Goal: Task Accomplishment & Management: Manage account settings

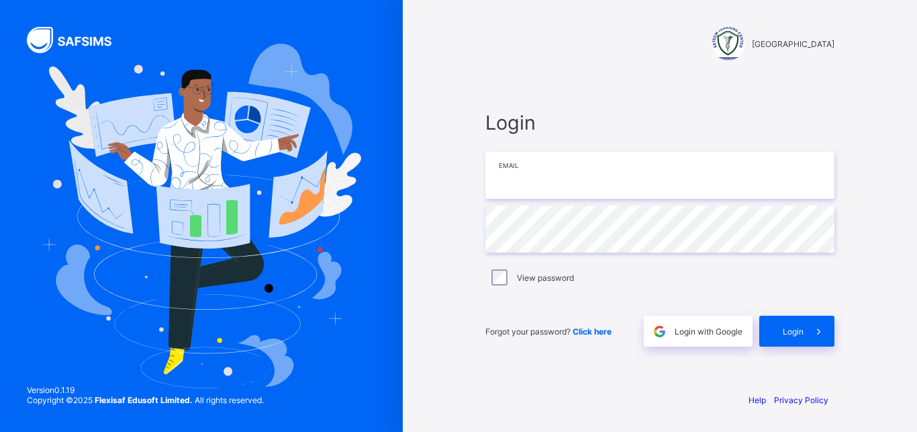
click at [534, 197] on input "email" at bounding box center [659, 175] width 349 height 47
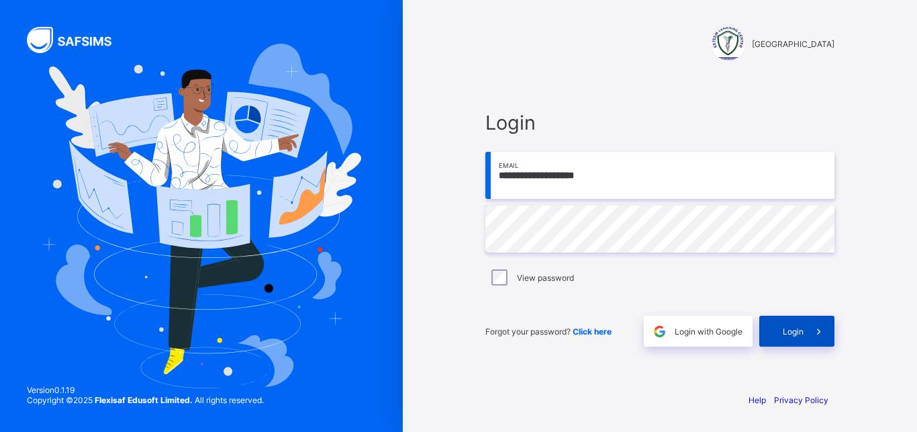
type input "**********"
click at [797, 328] on span "Login" at bounding box center [793, 331] width 21 height 10
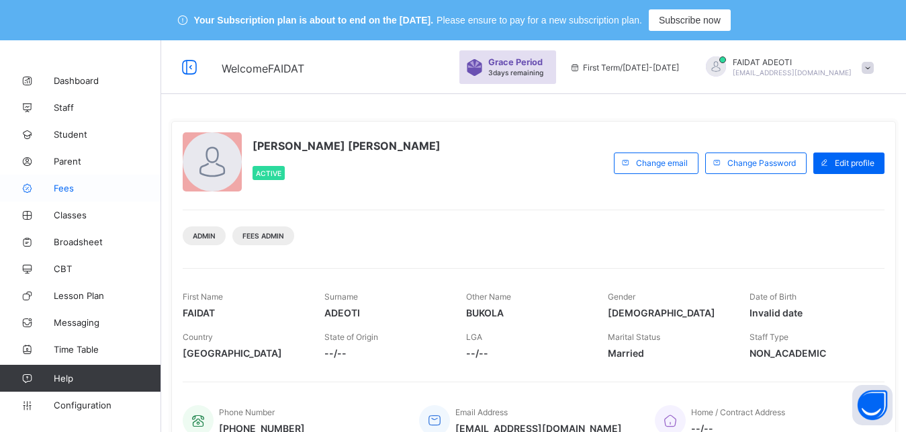
click at [111, 185] on span "Fees" at bounding box center [107, 188] width 107 height 11
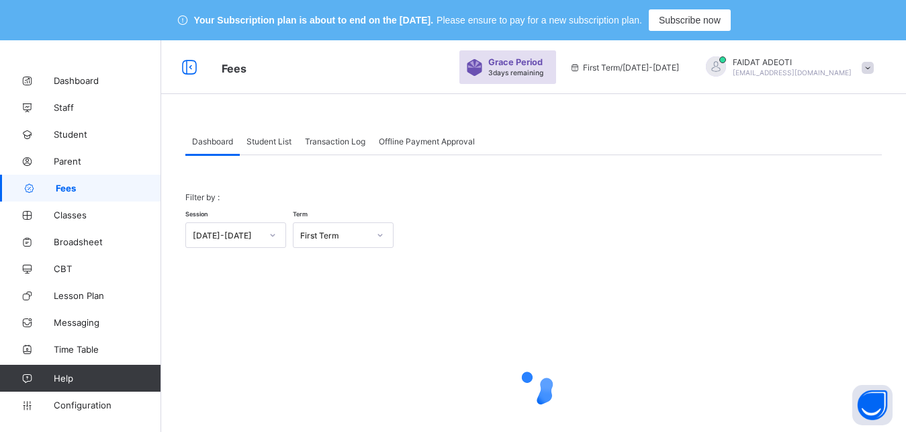
click at [281, 146] on span "Student List" at bounding box center [268, 141] width 45 height 10
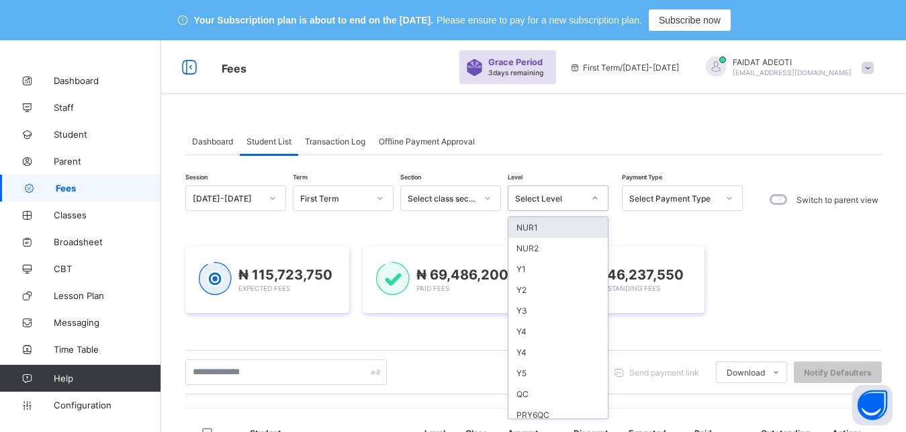
click at [593, 199] on icon at bounding box center [595, 197] width 8 height 13
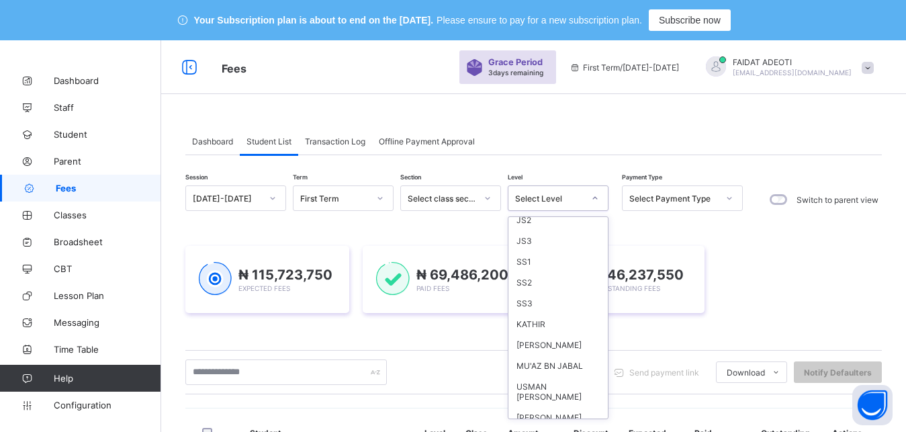
scroll to position [154, 0]
click at [563, 346] on div "SS1" at bounding box center [557, 343] width 99 height 21
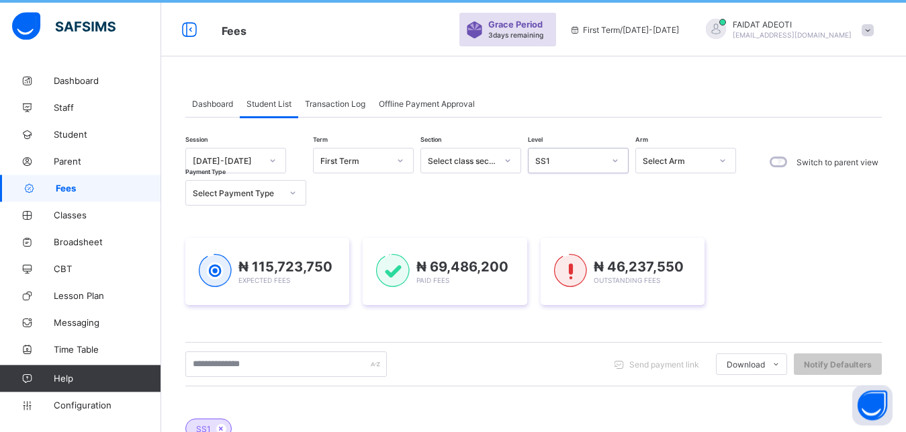
scroll to position [36, 0]
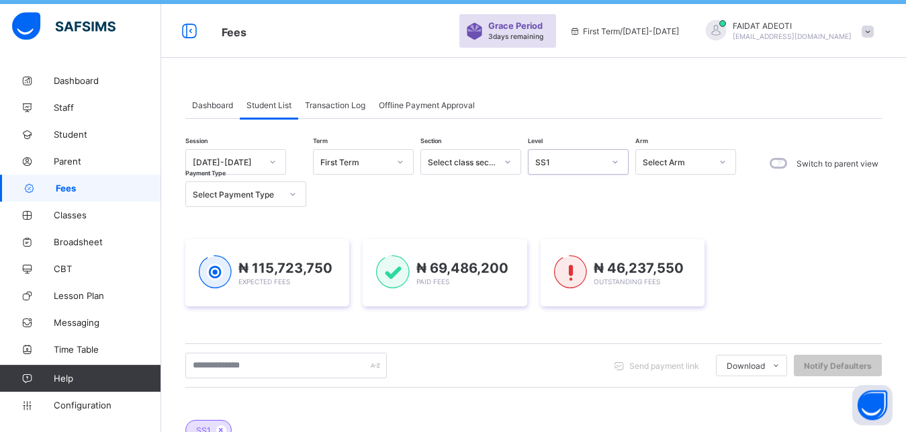
click at [505, 164] on icon at bounding box center [507, 161] width 8 height 13
click at [493, 189] on div "Senior Secondary" at bounding box center [470, 191] width 99 height 21
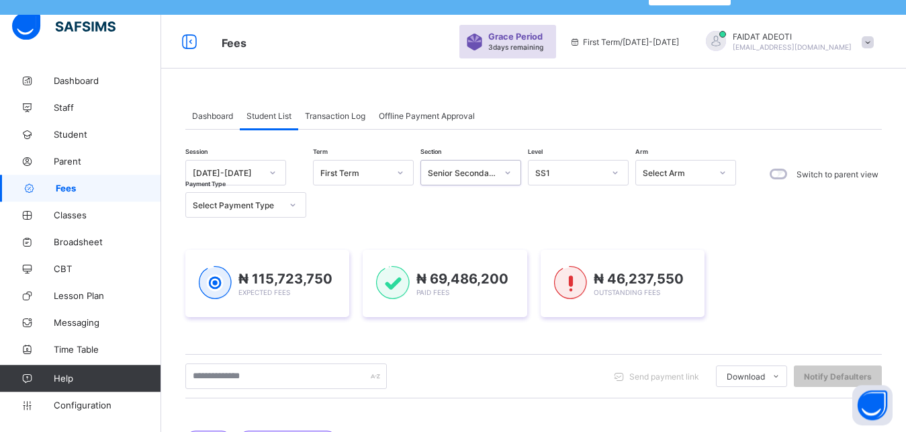
scroll to position [24, 0]
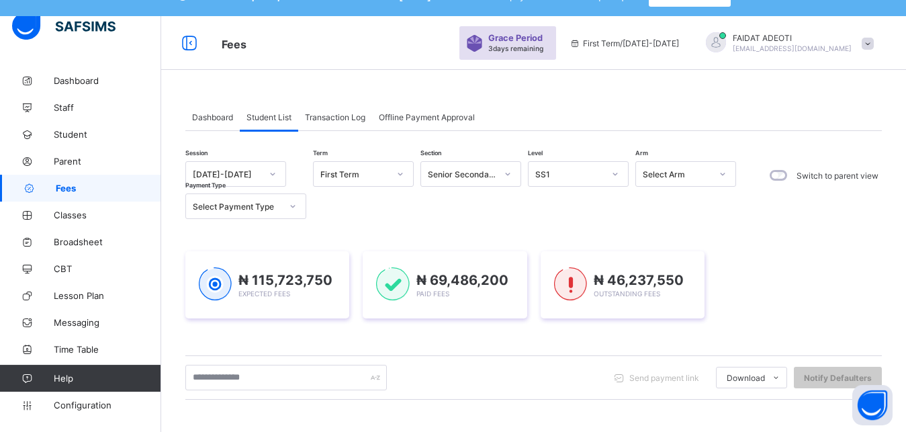
click at [201, 122] on div "Dashboard" at bounding box center [212, 116] width 54 height 27
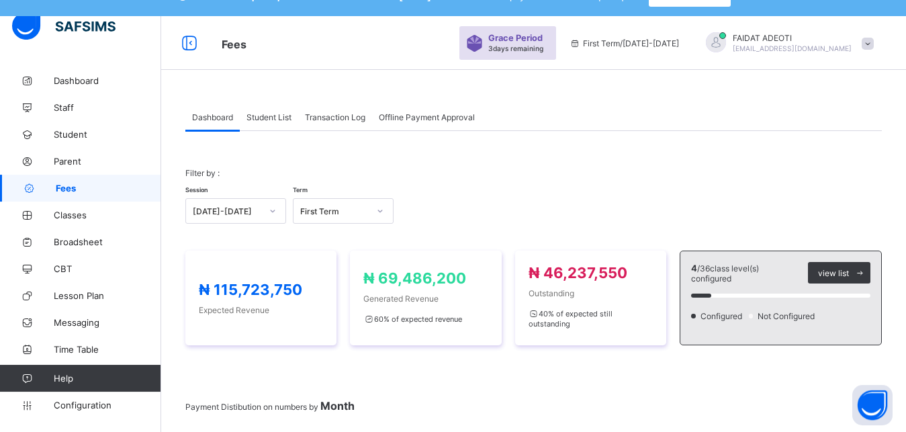
click at [264, 113] on span "Student List" at bounding box center [268, 117] width 45 height 10
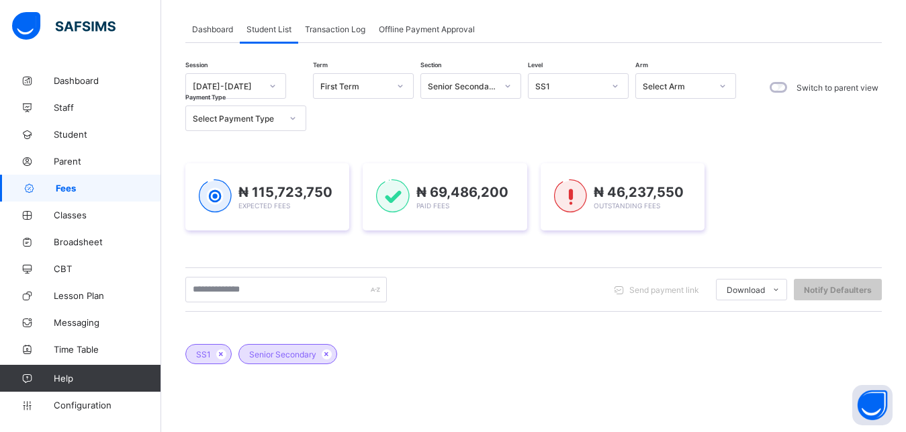
scroll to position [72, 0]
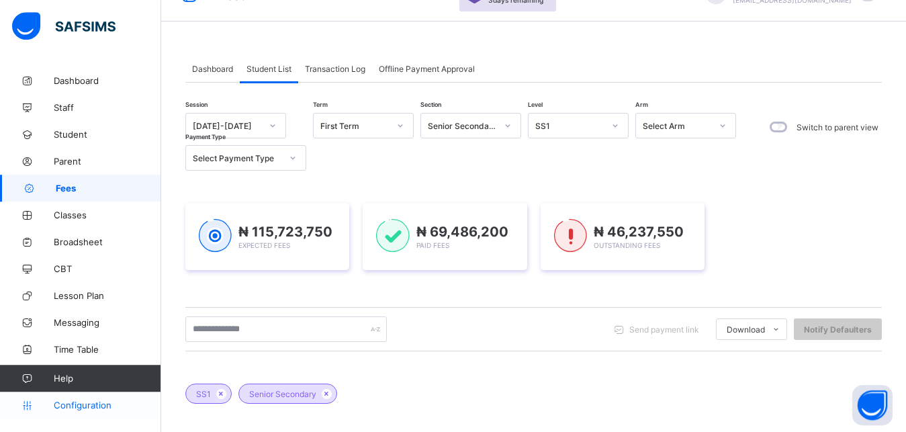
click at [95, 403] on span "Configuration" at bounding box center [107, 404] width 107 height 11
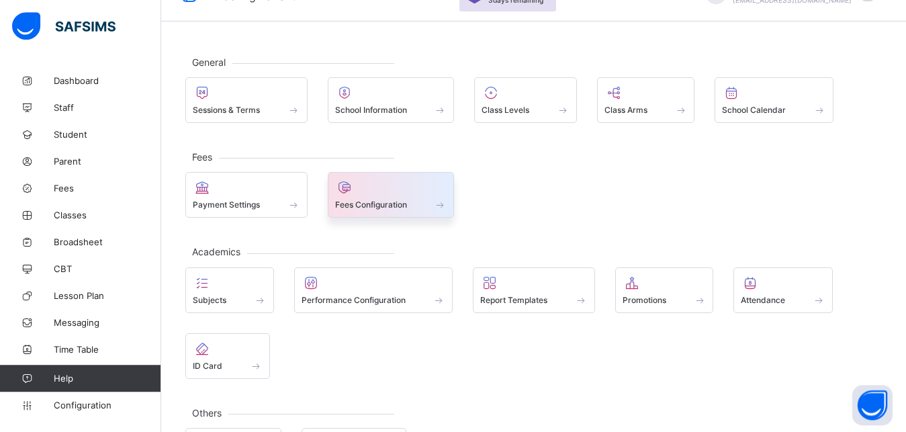
click at [381, 204] on span "Fees Configuration" at bounding box center [371, 204] width 72 height 10
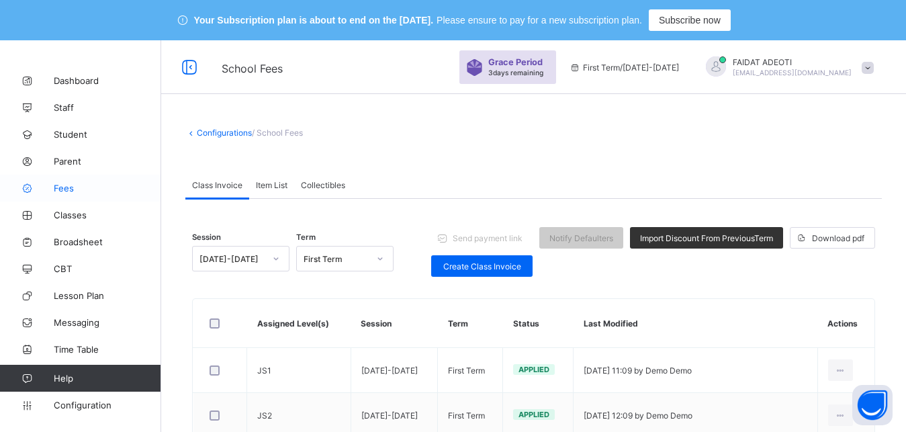
click at [87, 183] on span "Fees" at bounding box center [107, 188] width 107 height 11
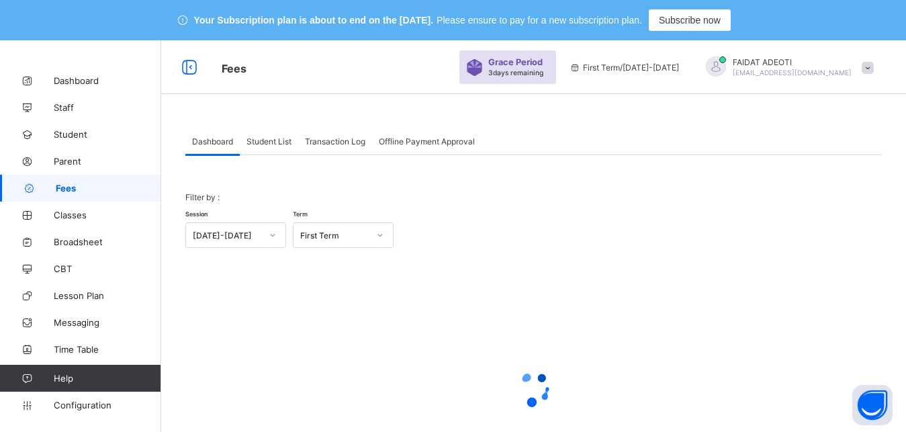
click at [270, 145] on span "Student List" at bounding box center [268, 141] width 45 height 10
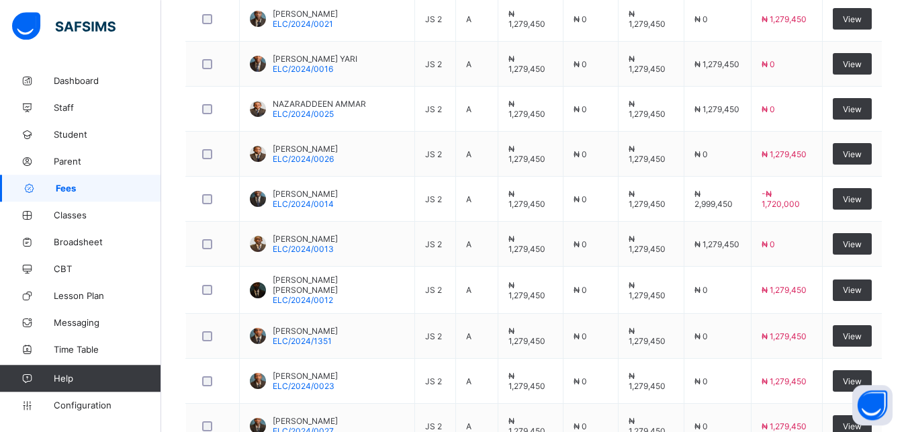
scroll to position [556, 0]
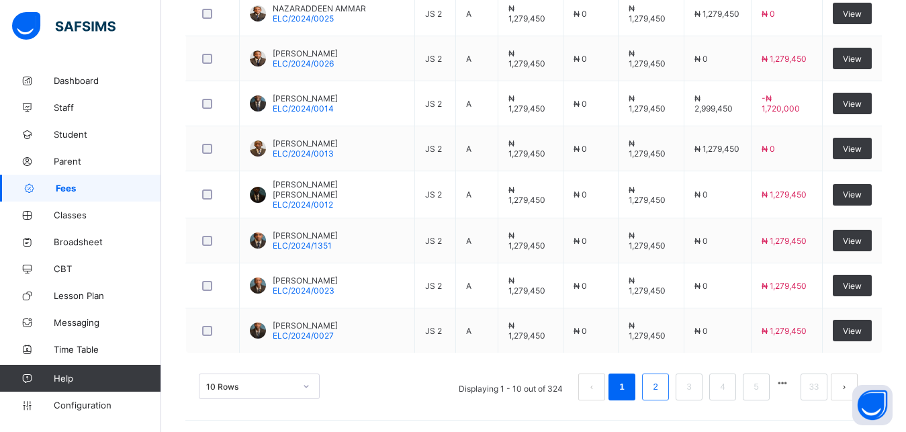
click at [661, 389] on link "2" at bounding box center [654, 386] width 13 height 17
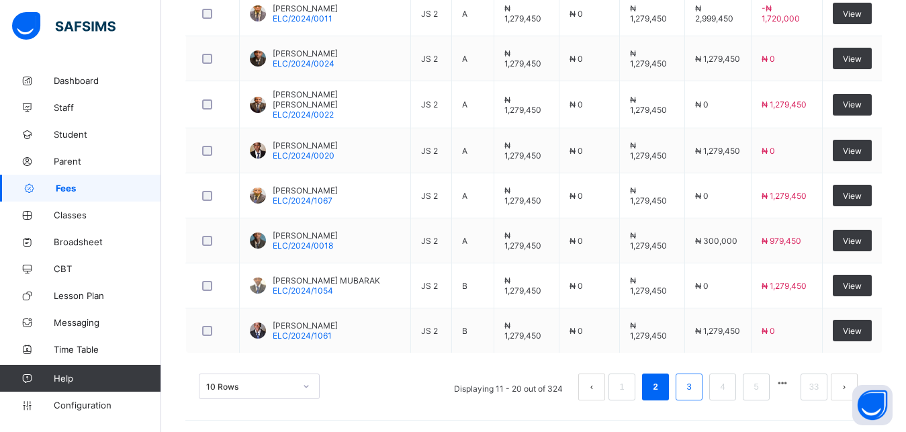
click at [695, 390] on link "3" at bounding box center [688, 386] width 13 height 17
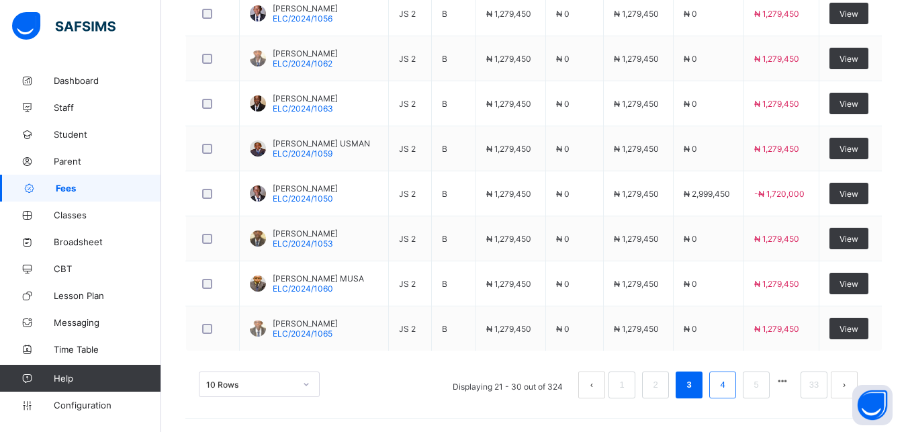
click at [728, 390] on link "4" at bounding box center [722, 384] width 13 height 17
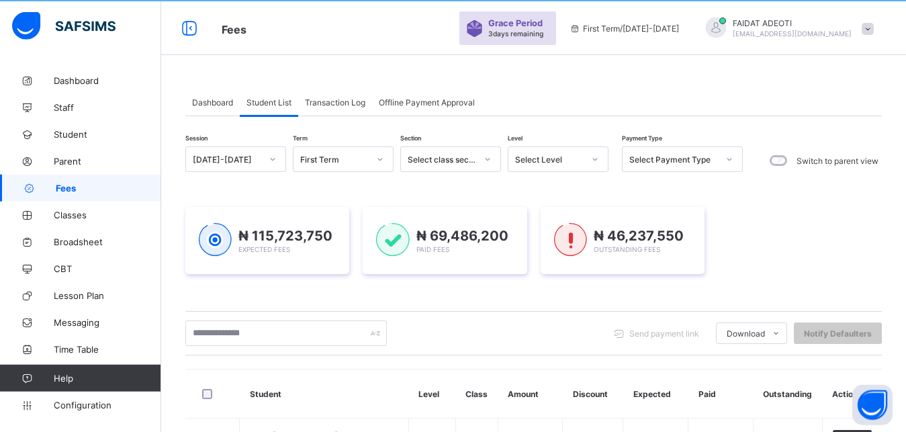
scroll to position [0, 0]
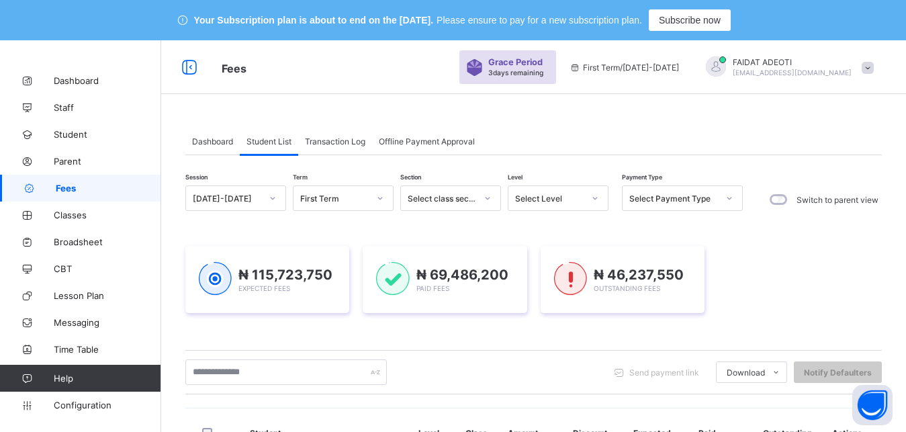
click at [597, 197] on icon at bounding box center [595, 197] width 8 height 13
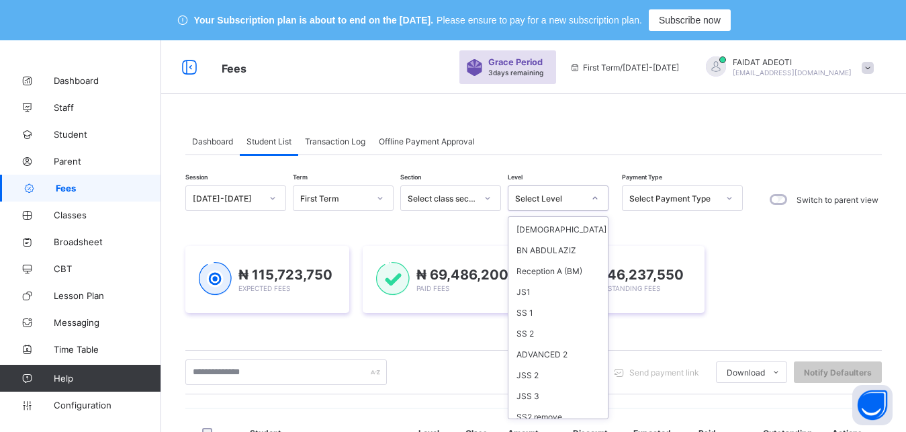
scroll to position [709, 0]
click at [549, 298] on div "SS 1" at bounding box center [557, 308] width 99 height 21
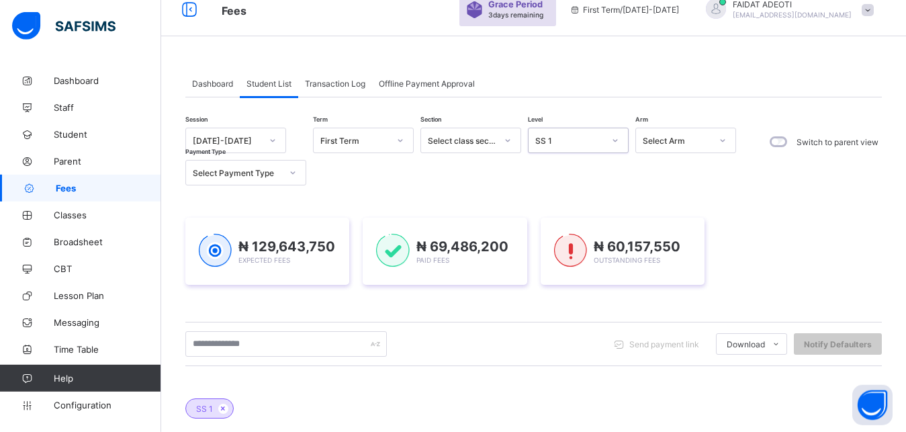
scroll to position [0, 0]
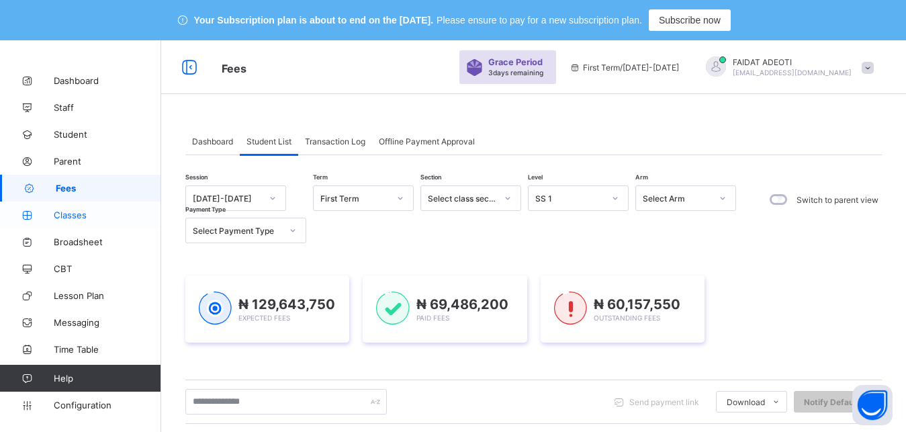
click at [82, 213] on span "Classes" at bounding box center [107, 214] width 107 height 11
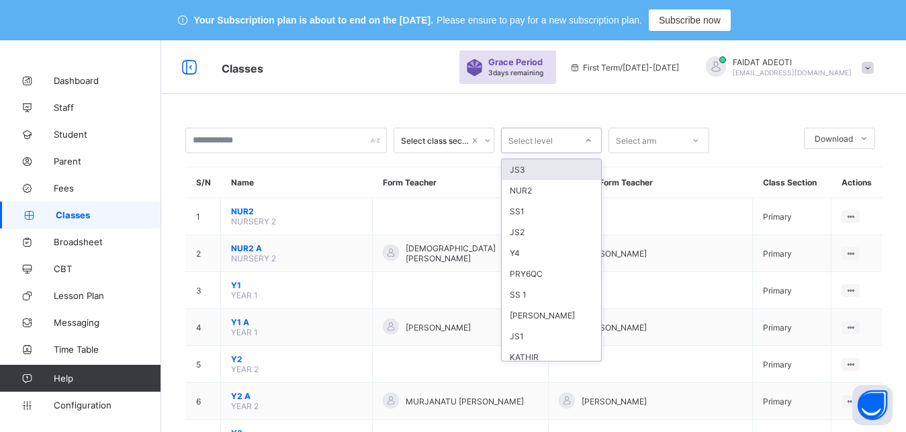
click at [592, 142] on div at bounding box center [588, 140] width 23 height 21
click at [528, 209] on div "SS1" at bounding box center [550, 211] width 99 height 21
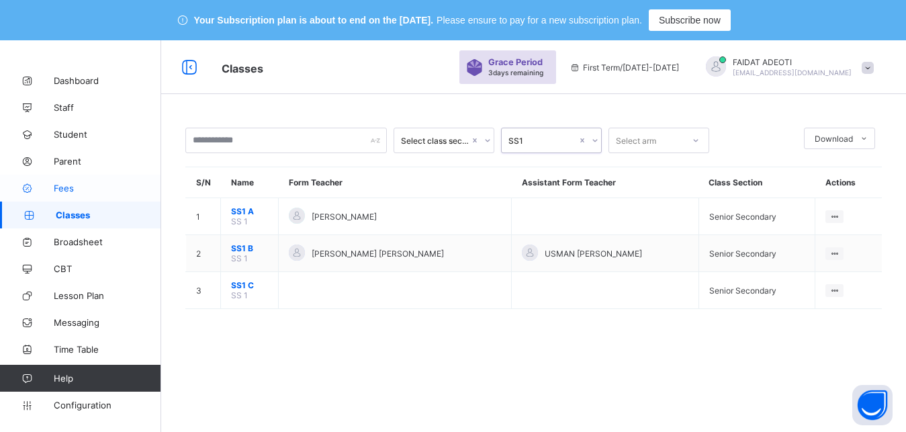
click at [79, 193] on span "Fees" at bounding box center [107, 188] width 107 height 11
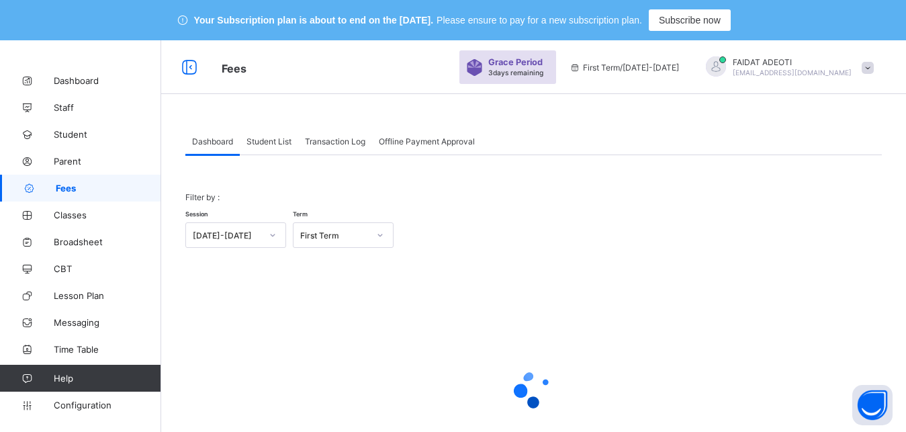
click at [272, 142] on span "Student List" at bounding box center [268, 141] width 45 height 10
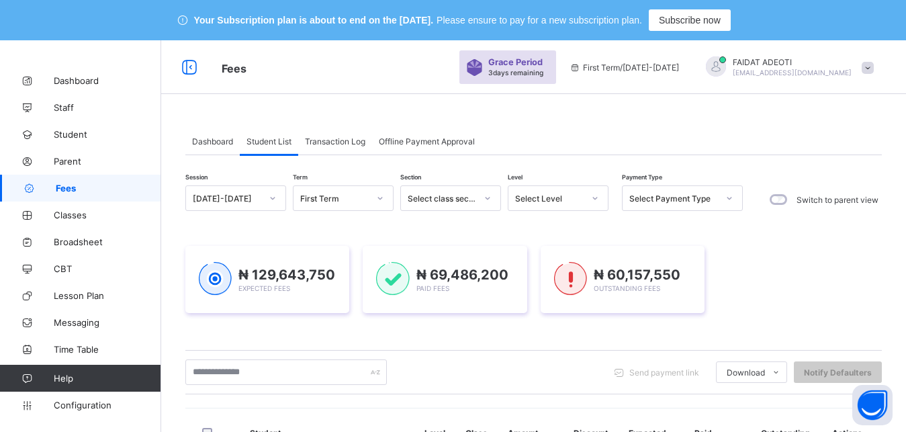
click at [595, 199] on icon at bounding box center [595, 198] width 5 height 3
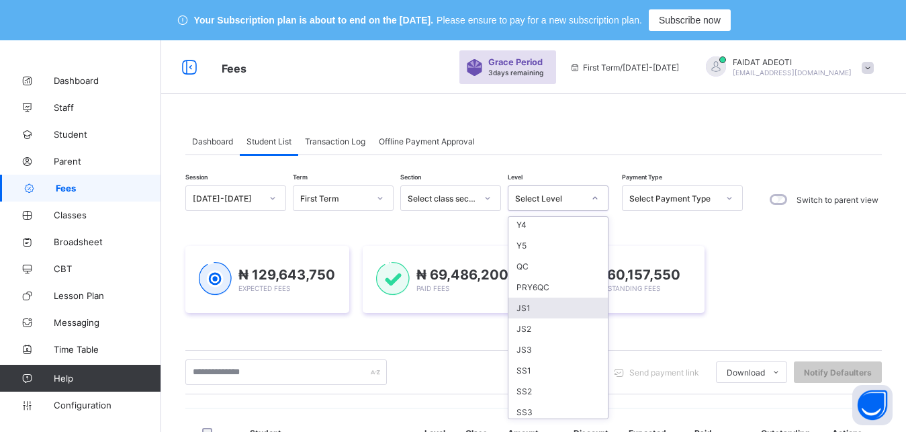
click at [546, 305] on div "JS1" at bounding box center [557, 307] width 99 height 21
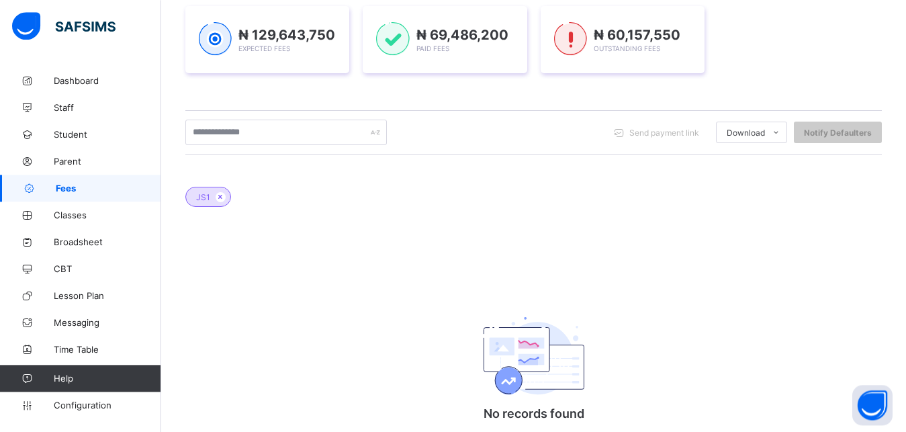
scroll to position [0, 0]
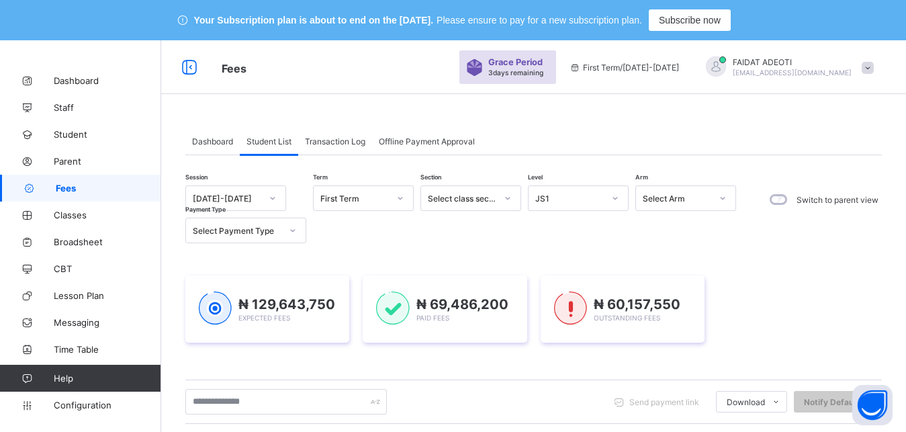
click at [866, 139] on div "Dashboard Student List Transaction Log Offline Payment Approval" at bounding box center [533, 142] width 696 height 28
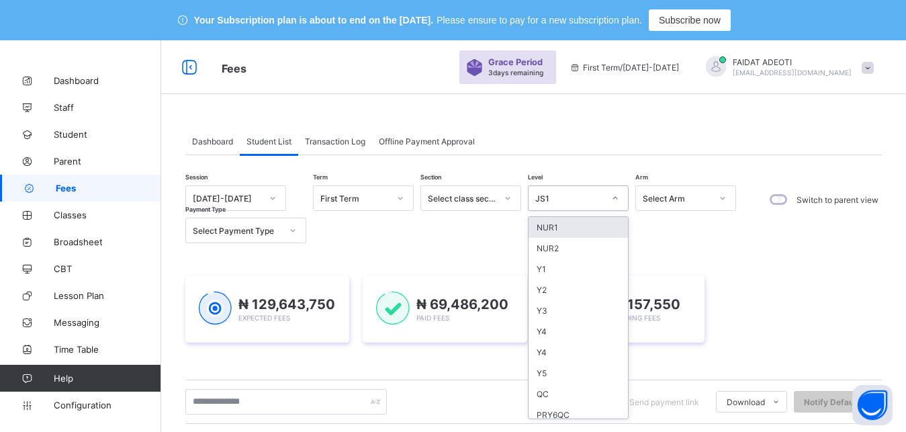
click at [612, 197] on icon at bounding box center [615, 197] width 8 height 13
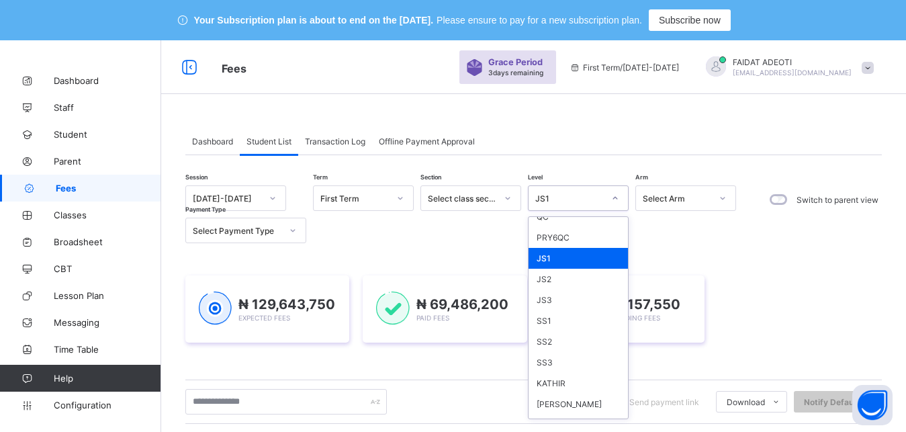
scroll to position [218, 0]
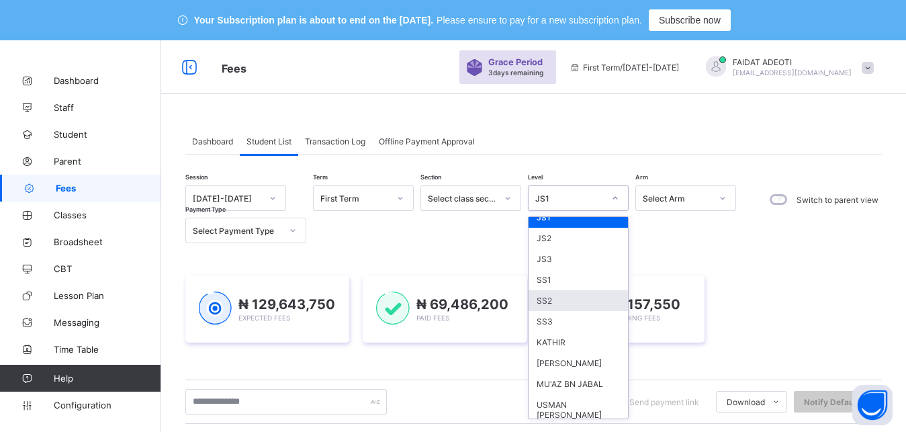
click at [564, 304] on div "SS2" at bounding box center [577, 300] width 99 height 21
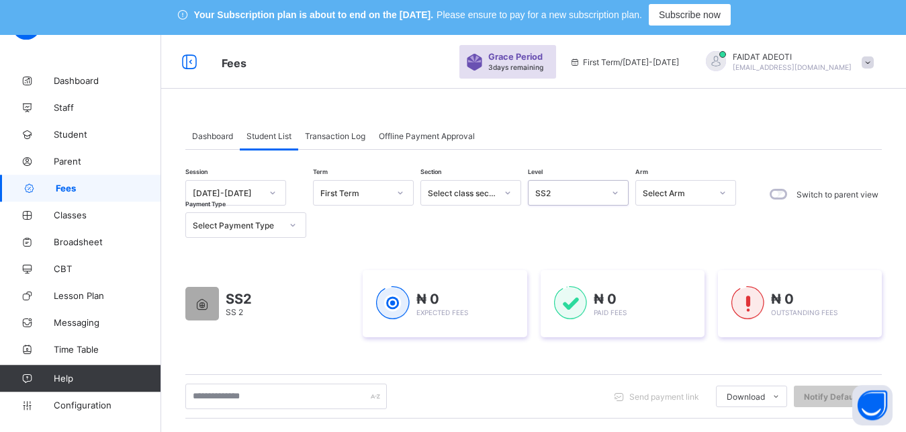
scroll to position [0, 0]
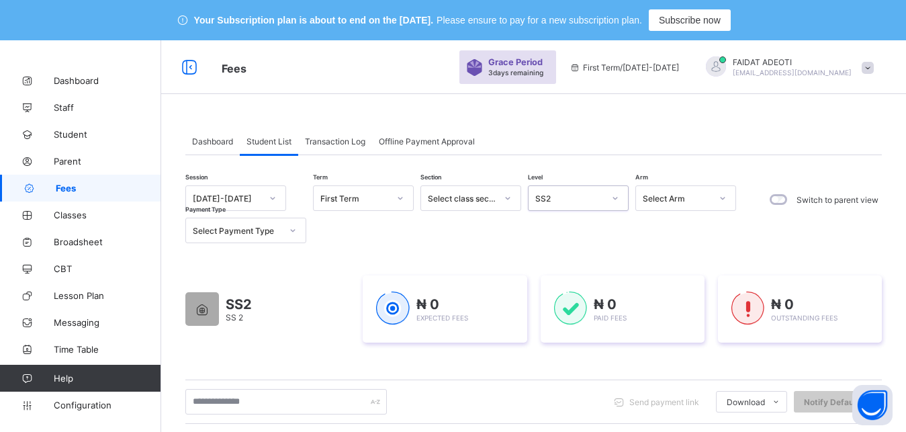
click at [615, 200] on icon at bounding box center [615, 197] width 8 height 13
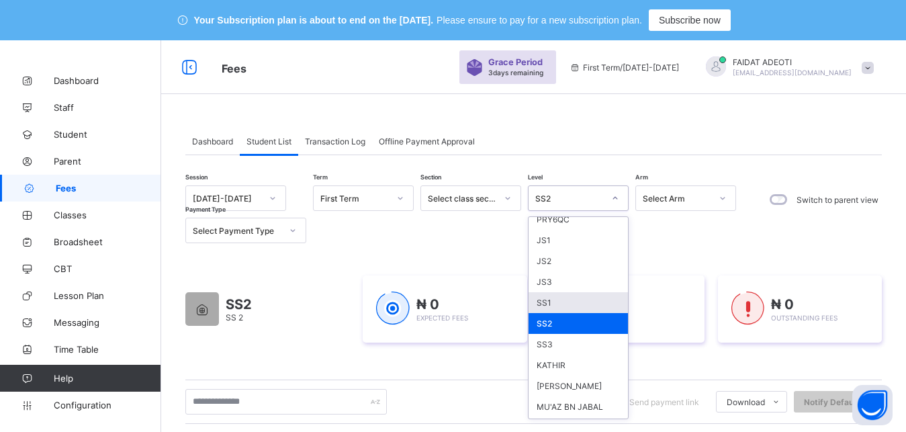
click at [567, 307] on div "SS1" at bounding box center [577, 302] width 99 height 21
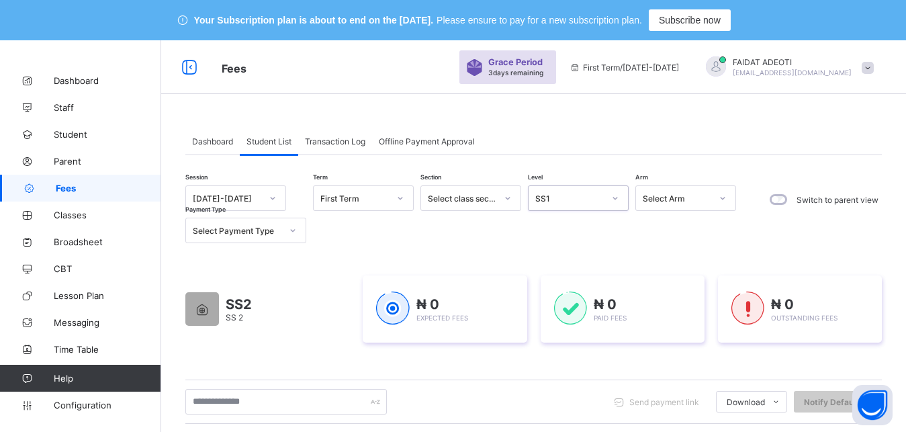
click at [613, 195] on icon at bounding box center [615, 197] width 8 height 13
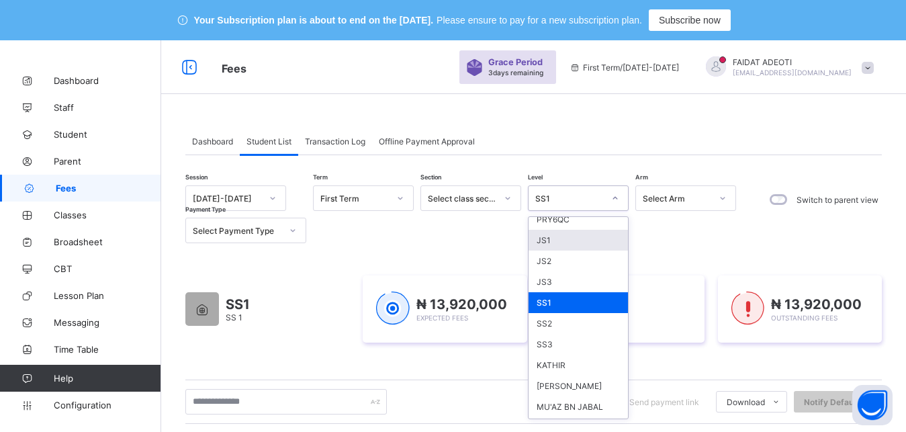
click at [573, 239] on div "JS1" at bounding box center [577, 240] width 99 height 21
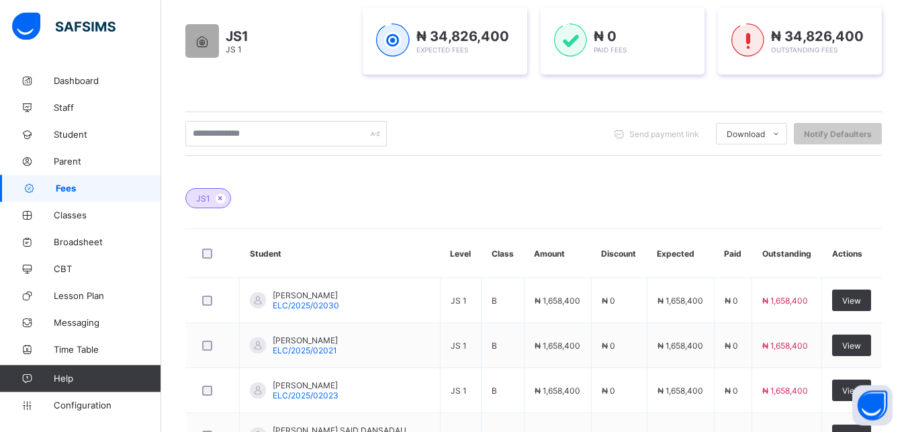
scroll to position [0, 0]
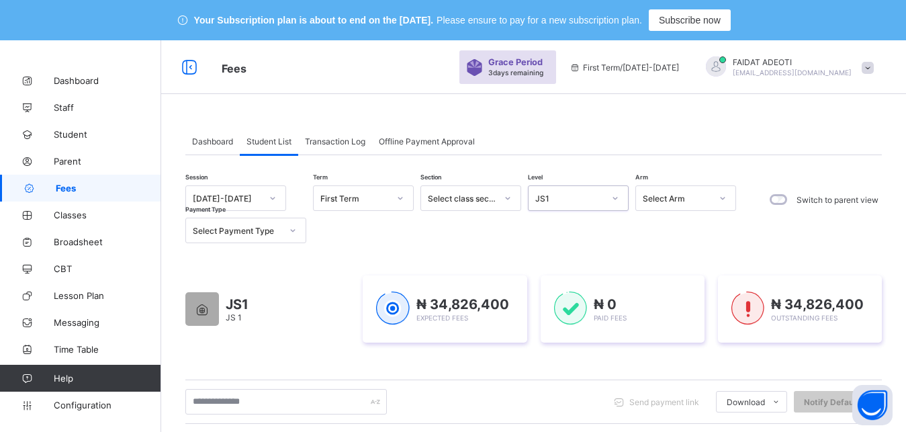
click at [614, 201] on icon at bounding box center [615, 197] width 8 height 13
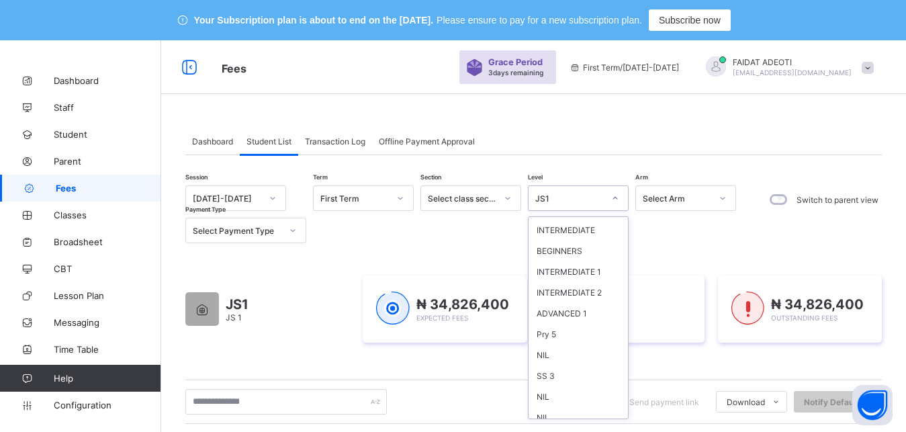
scroll to position [1036, 0]
click at [548, 409] on div "EQ" at bounding box center [577, 417] width 99 height 21
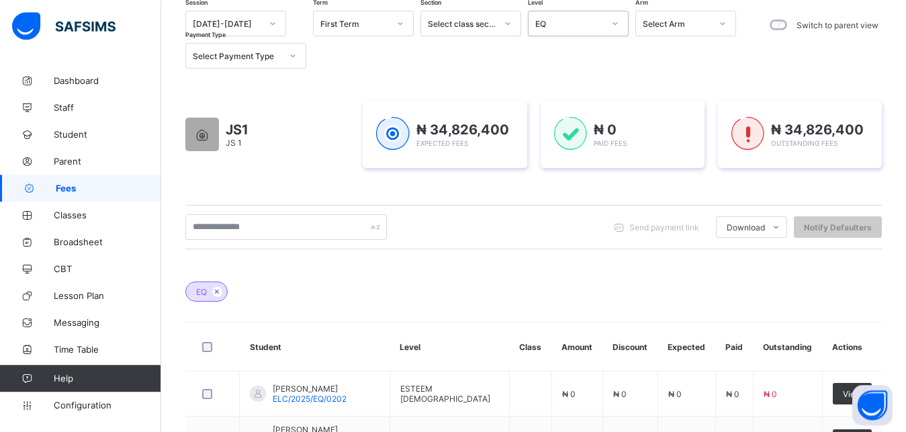
scroll to position [0, 0]
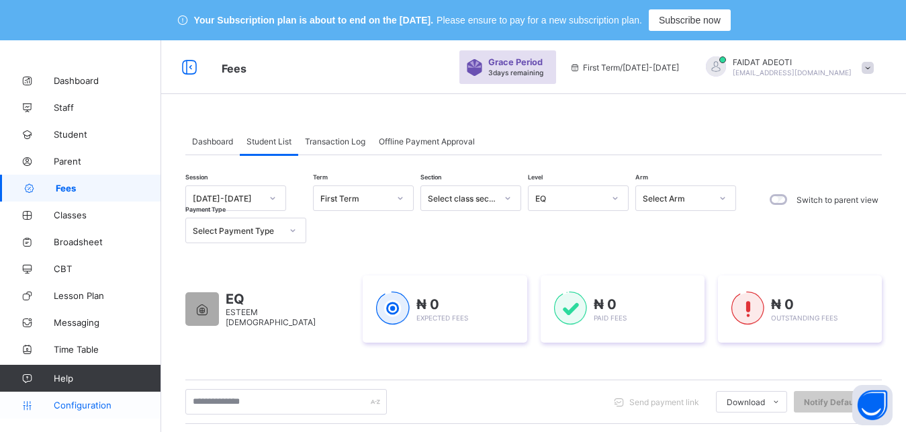
click at [83, 409] on span "Configuration" at bounding box center [107, 404] width 107 height 11
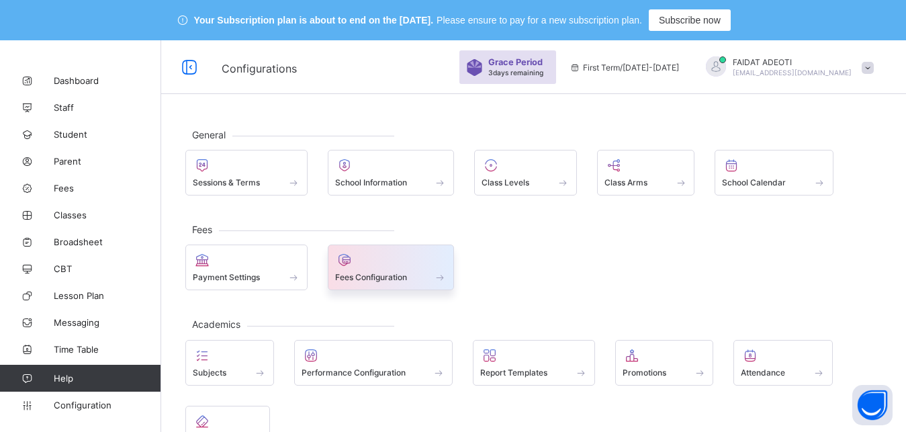
click at [350, 276] on span "Fees Configuration" at bounding box center [371, 277] width 72 height 10
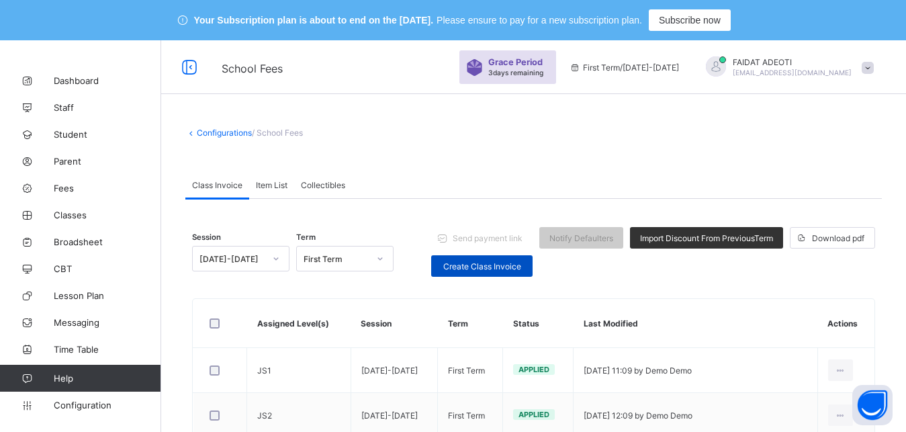
click at [488, 264] on span "Create Class Invoice" at bounding box center [481, 266] width 81 height 10
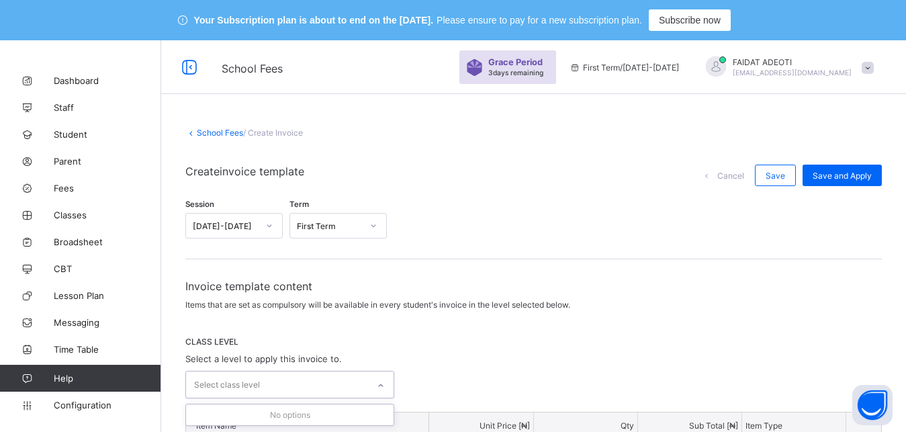
click at [376, 377] on div at bounding box center [380, 385] width 23 height 21
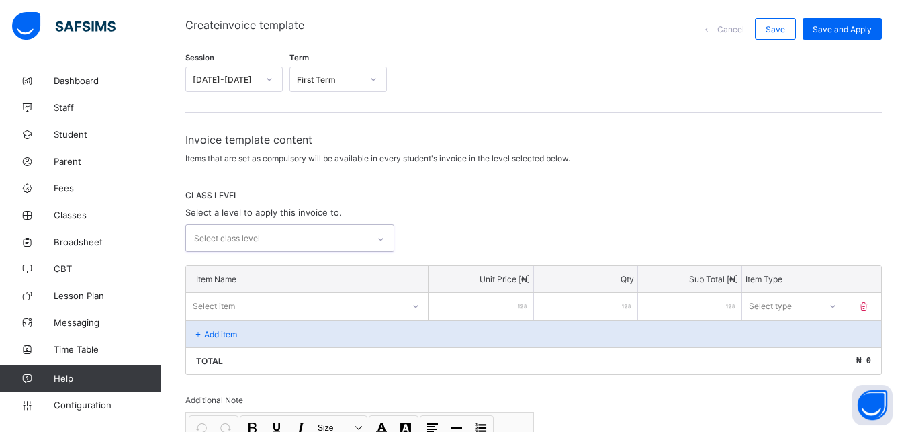
scroll to position [152, 0]
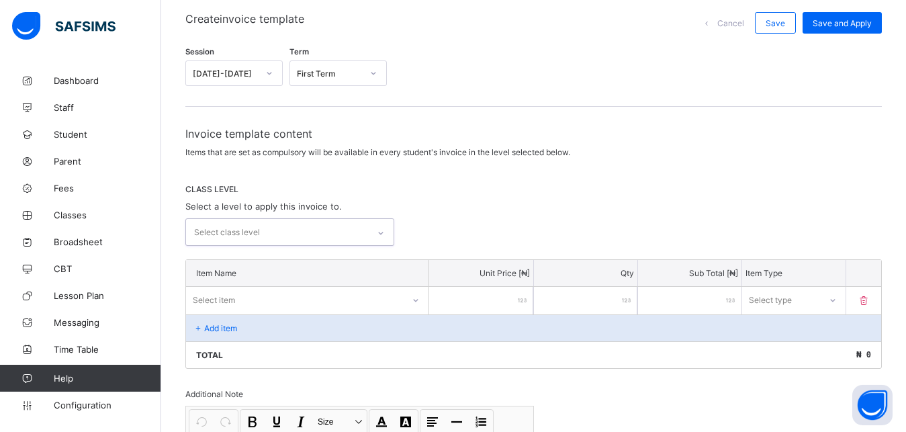
click at [381, 230] on icon at bounding box center [381, 232] width 8 height 13
click at [379, 231] on div at bounding box center [380, 232] width 23 height 21
click at [344, 230] on div "Select class level" at bounding box center [277, 232] width 182 height 26
click at [383, 232] on icon at bounding box center [381, 233] width 5 height 3
type input "*"
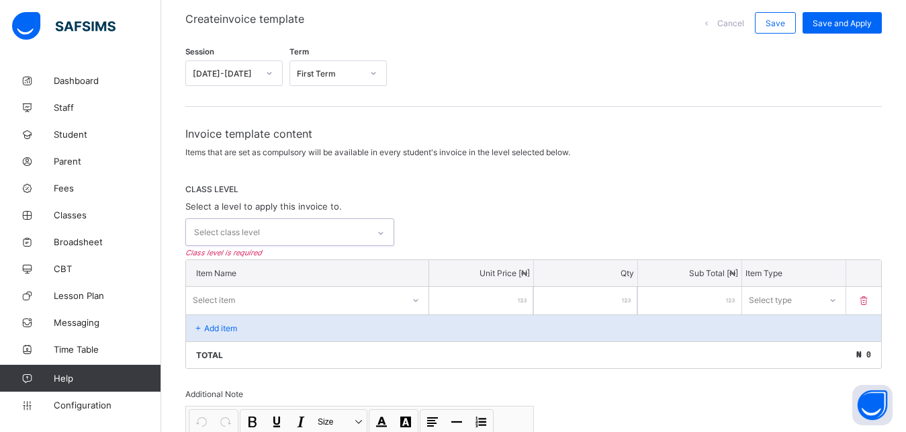
click at [384, 232] on icon at bounding box center [381, 232] width 8 height 13
type input "**"
drag, startPoint x: 384, startPoint y: 232, endPoint x: 435, endPoint y: 252, distance: 54.8
click at [435, 252] on div "Invoice template content Items that are set as compulsory will be available in …" at bounding box center [533, 359] width 696 height 465
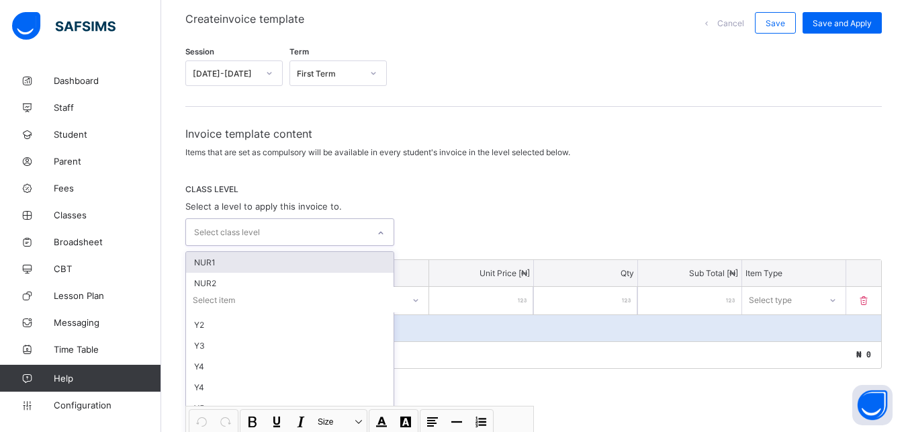
click at [384, 234] on div "Invoice template content Items that are set as compulsory will be available in …" at bounding box center [533, 359] width 696 height 465
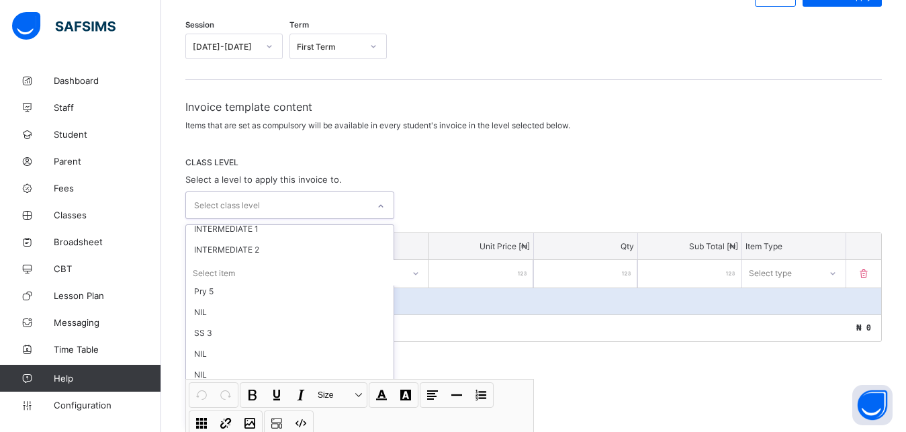
scroll to position [633, 0]
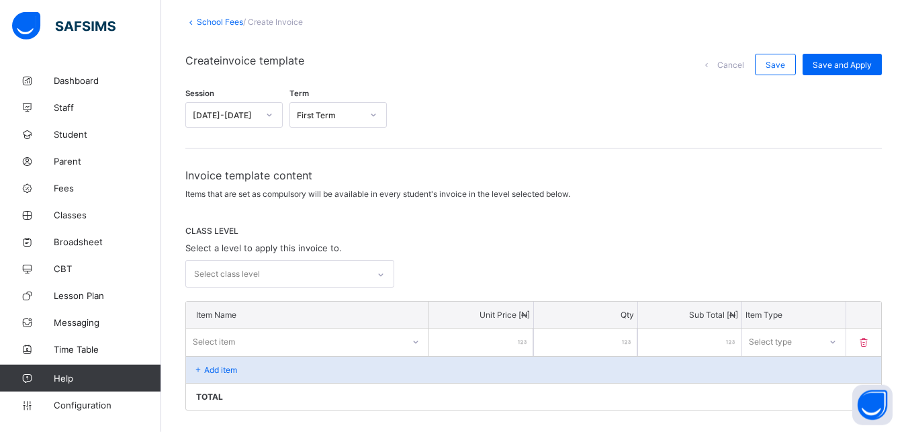
scroll to position [117, 0]
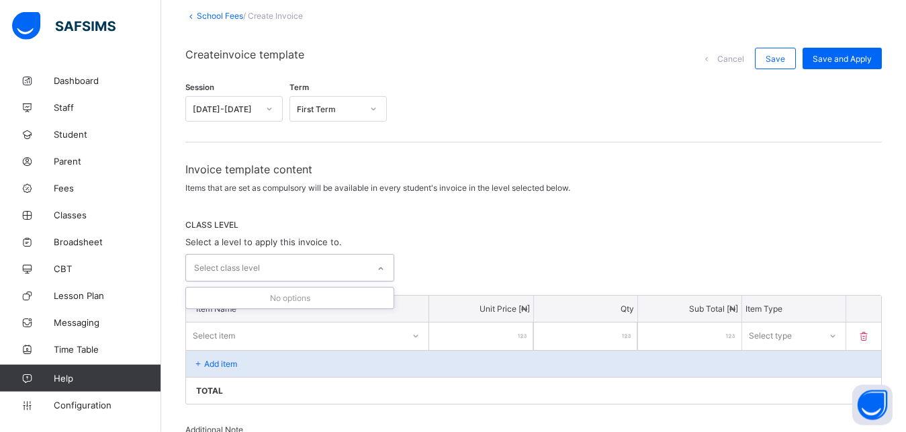
click at [384, 266] on icon at bounding box center [381, 268] width 8 height 13
click at [383, 268] on icon at bounding box center [381, 269] width 5 height 3
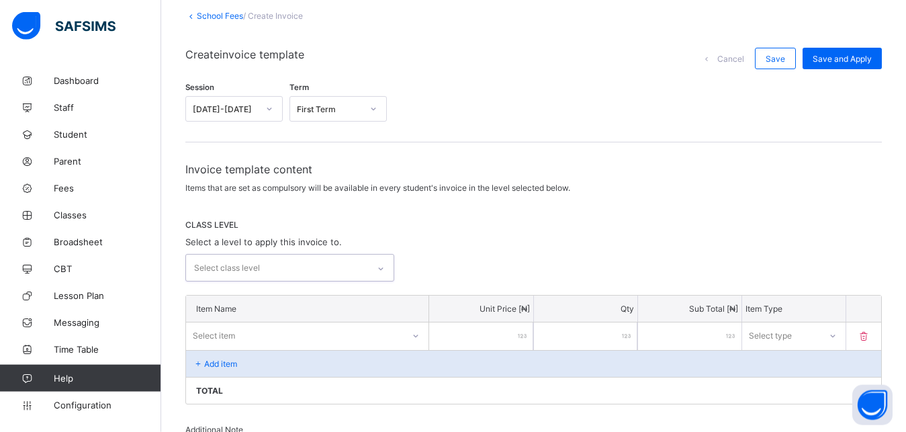
click at [332, 275] on div "Select class level" at bounding box center [277, 267] width 182 height 26
type input "**"
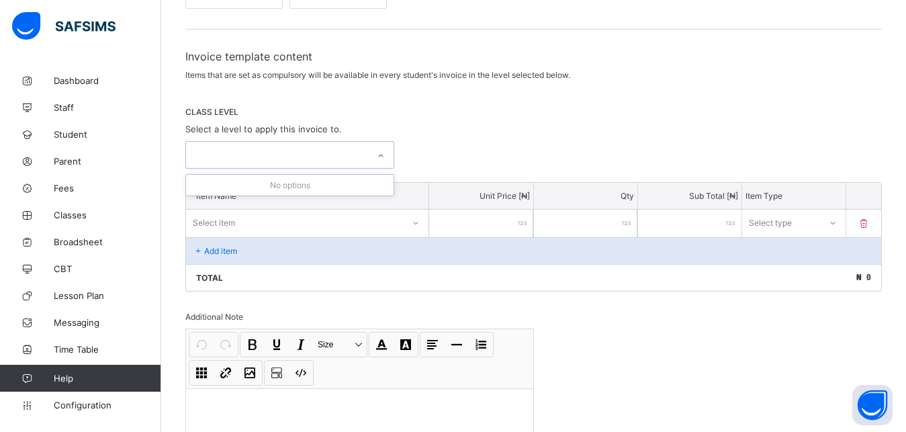
click at [279, 235] on div "Select item" at bounding box center [307, 222] width 242 height 26
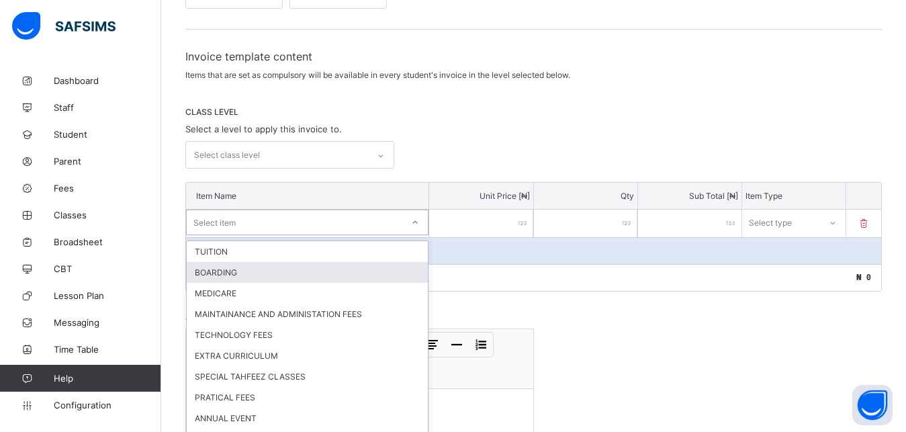
scroll to position [246, 0]
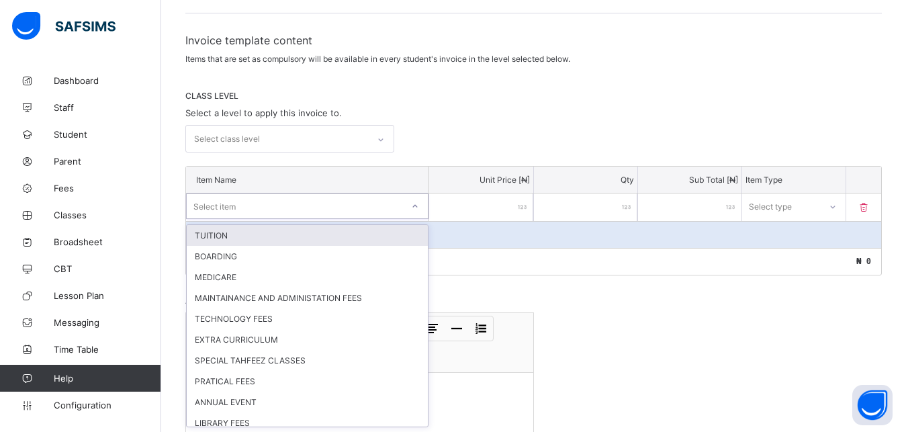
click at [397, 237] on div "TUITION" at bounding box center [307, 235] width 241 height 21
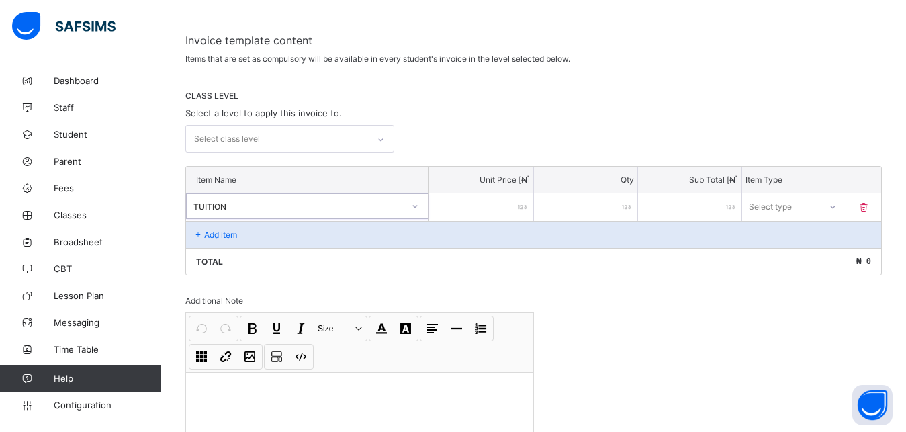
click at [491, 213] on input "number" at bounding box center [480, 207] width 103 height 28
type input "*"
type input "**"
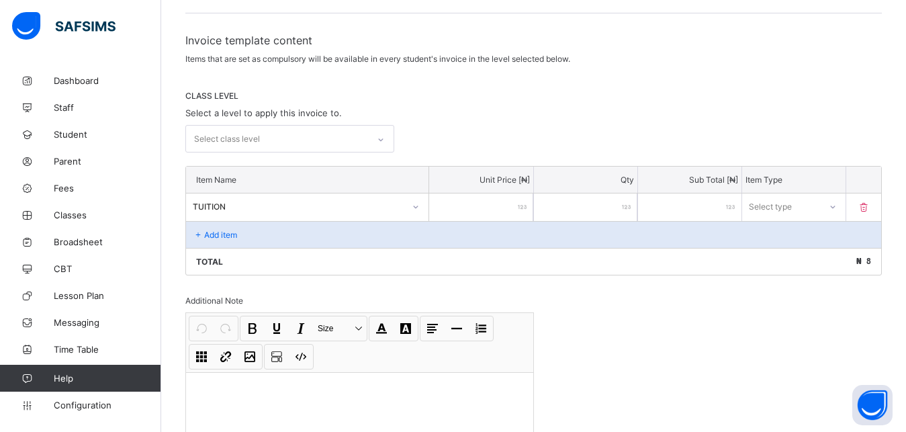
type input "***"
type input "****"
type input "*****"
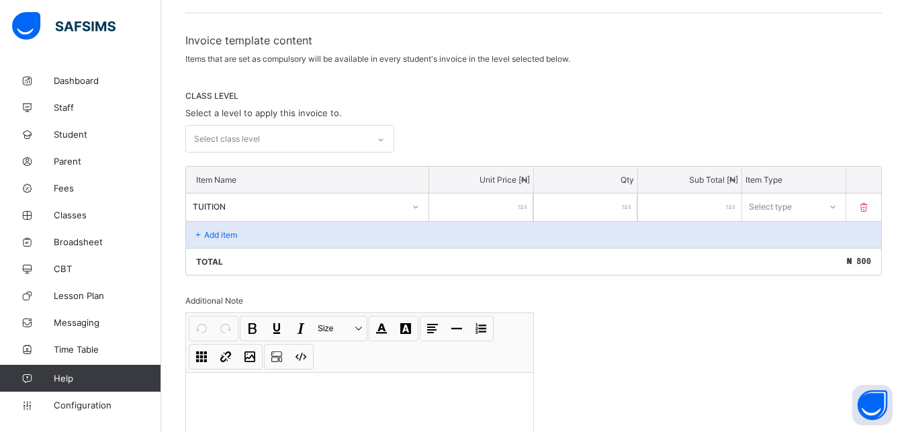
type input "*****"
type input "******"
type input "*******"
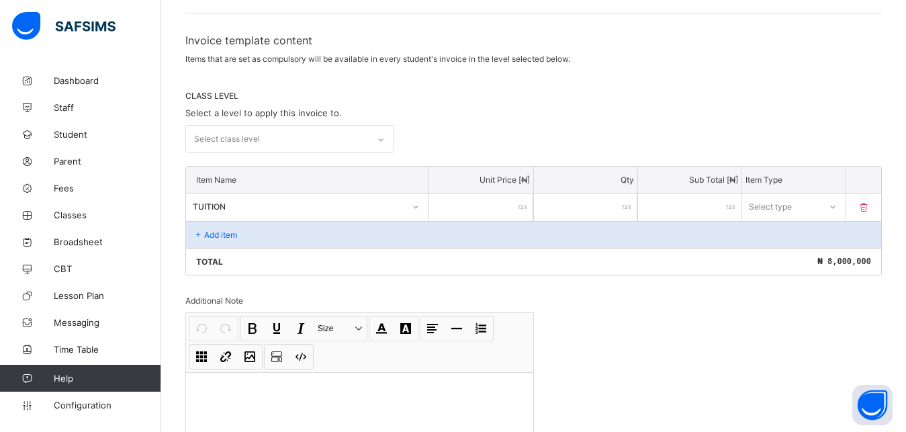
type input "******"
click at [830, 202] on div at bounding box center [832, 206] width 26 height 24
click at [812, 233] on div "Compulsory" at bounding box center [793, 235] width 102 height 21
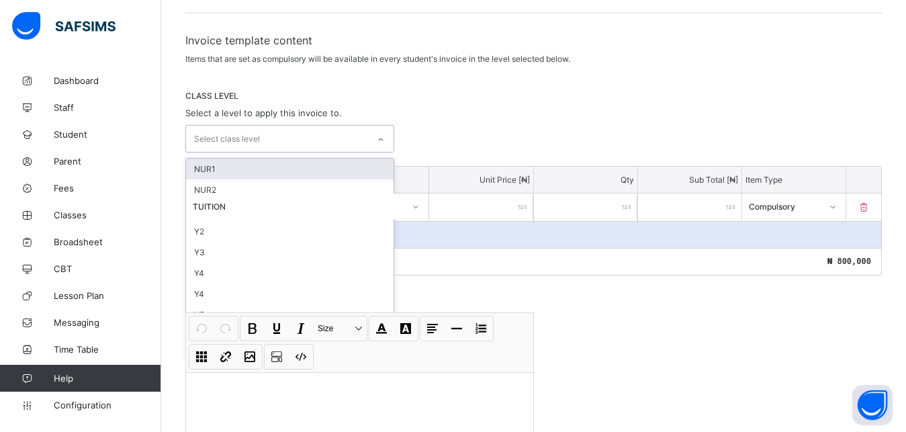
click at [382, 141] on icon at bounding box center [381, 139] width 8 height 13
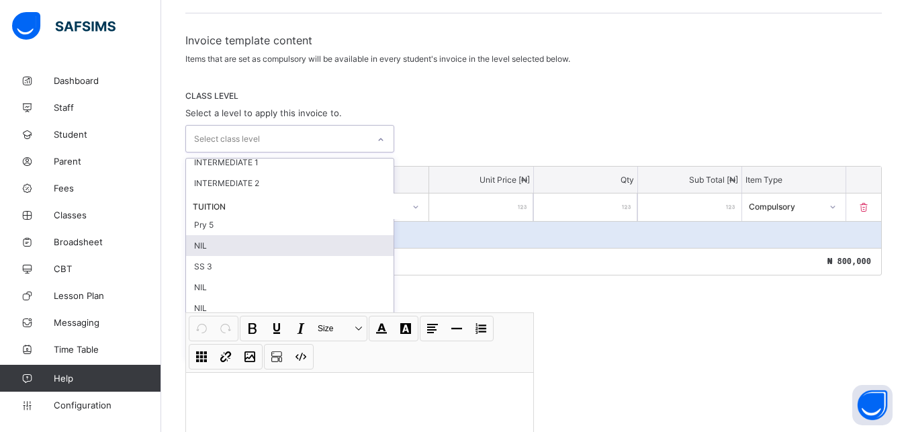
scroll to position [922, 0]
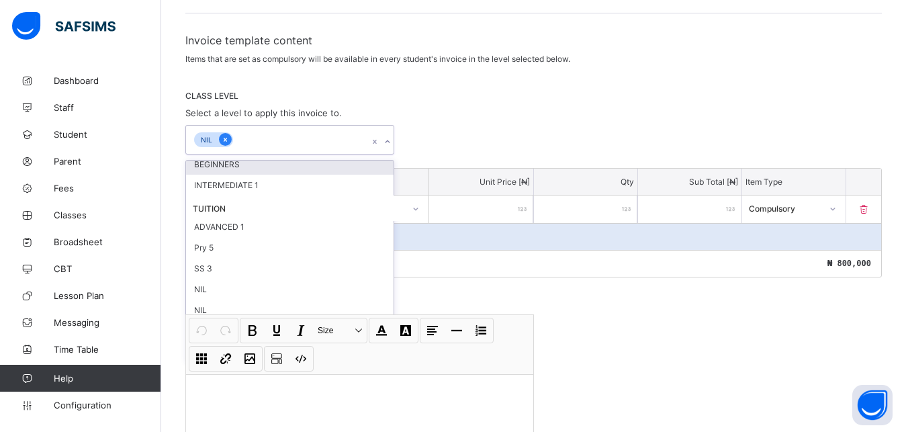
click at [230, 140] on div at bounding box center [225, 139] width 13 height 13
click at [226, 140] on icon at bounding box center [225, 140] width 3 height 4
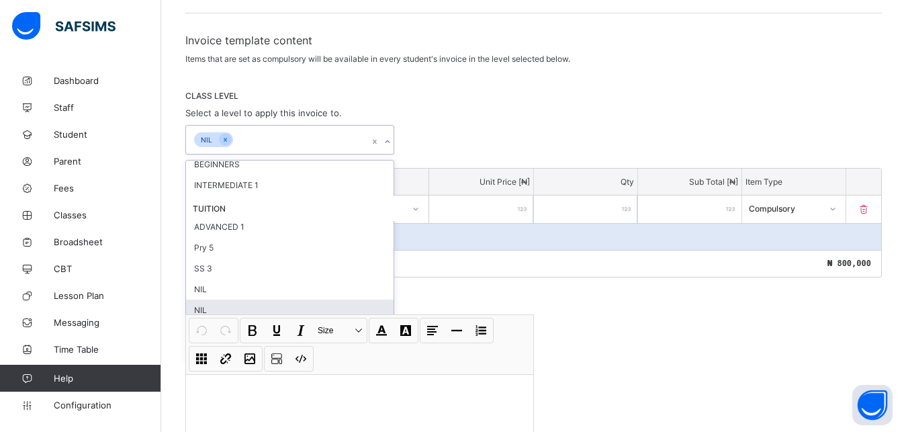
click at [250, 308] on div "NIL" at bounding box center [289, 309] width 207 height 21
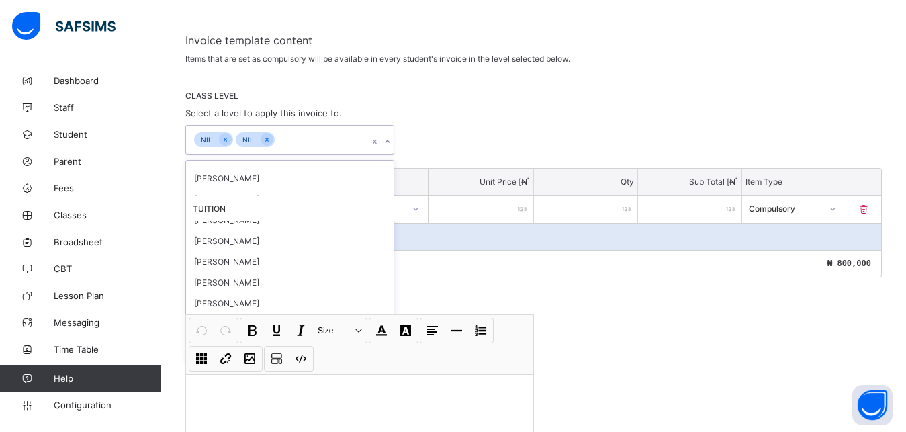
scroll to position [409, 0]
click at [472, 116] on div "CLASS LEVEL Select a level to apply this invoice to. option NIL, selected. opti…" at bounding box center [533, 123] width 696 height 64
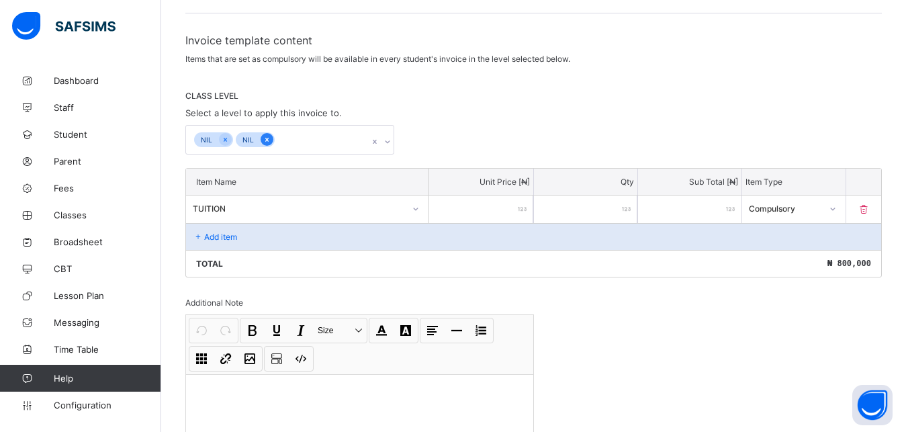
click at [265, 143] on icon at bounding box center [266, 139] width 7 height 9
click at [222, 141] on icon at bounding box center [225, 139] width 7 height 9
click at [224, 138] on icon at bounding box center [225, 139] width 7 height 9
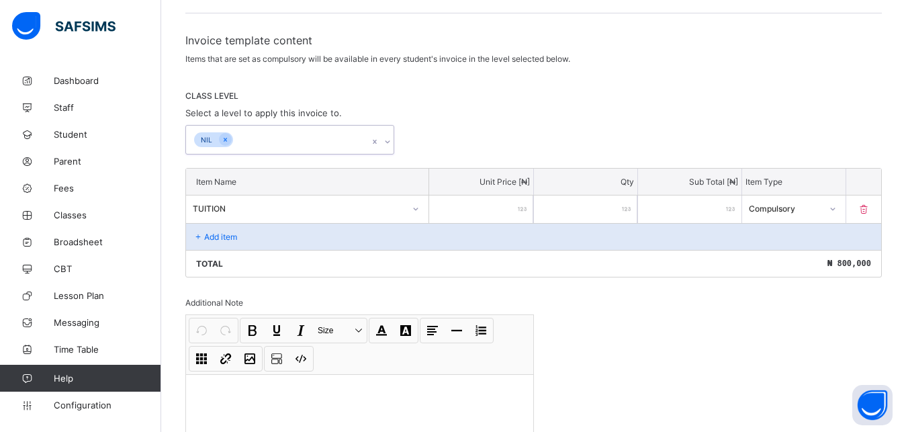
click at [379, 142] on icon at bounding box center [375, 141] width 8 height 13
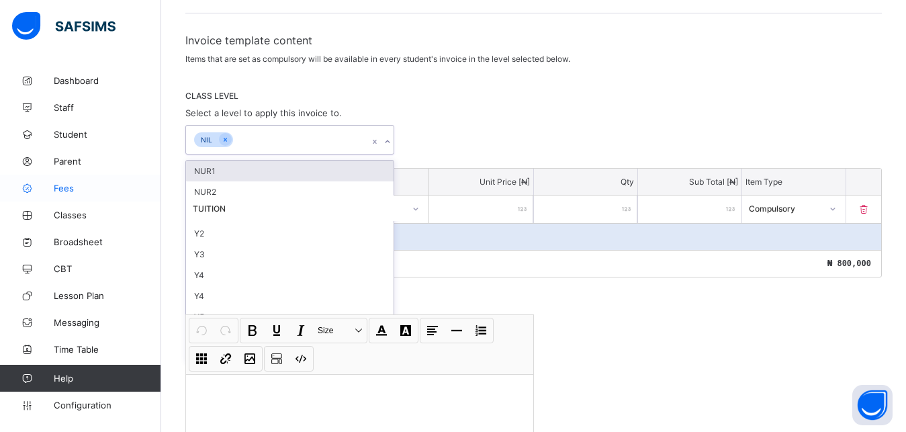
click at [85, 189] on span "Fees" at bounding box center [107, 188] width 107 height 11
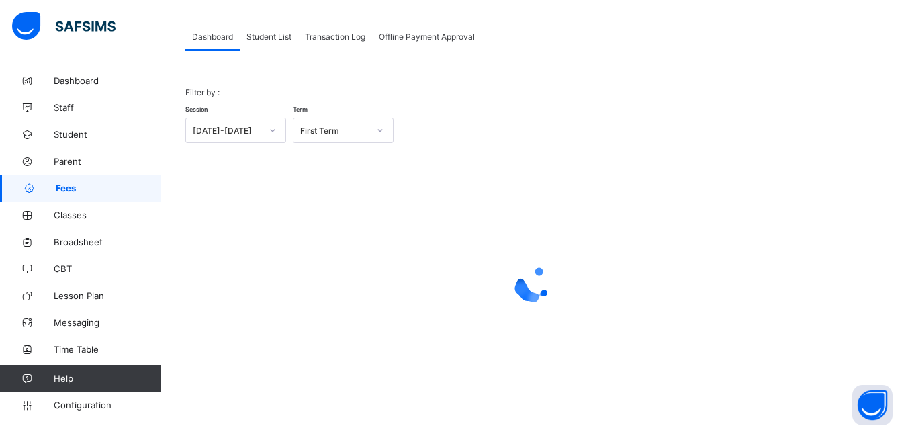
scroll to position [40, 0]
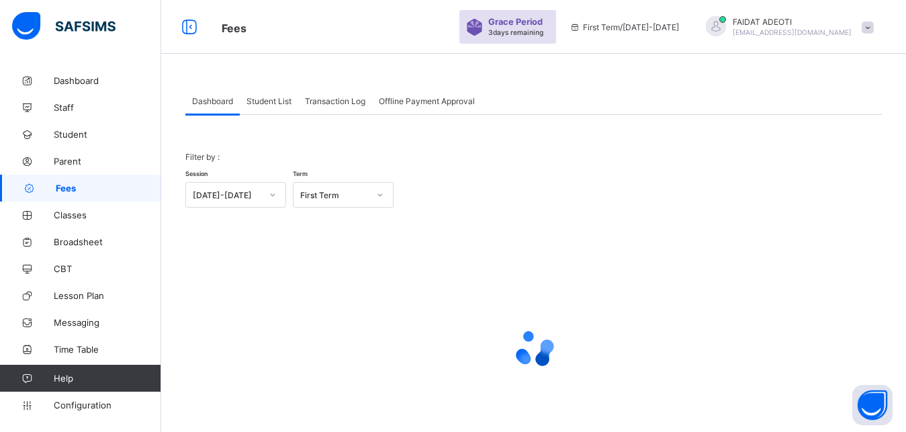
click at [273, 99] on span "Student List" at bounding box center [268, 101] width 45 height 10
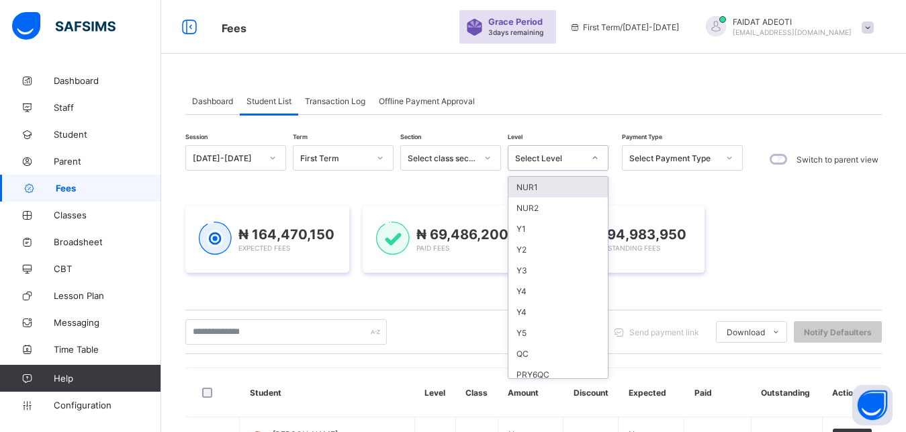
click at [595, 158] on icon at bounding box center [595, 157] width 8 height 13
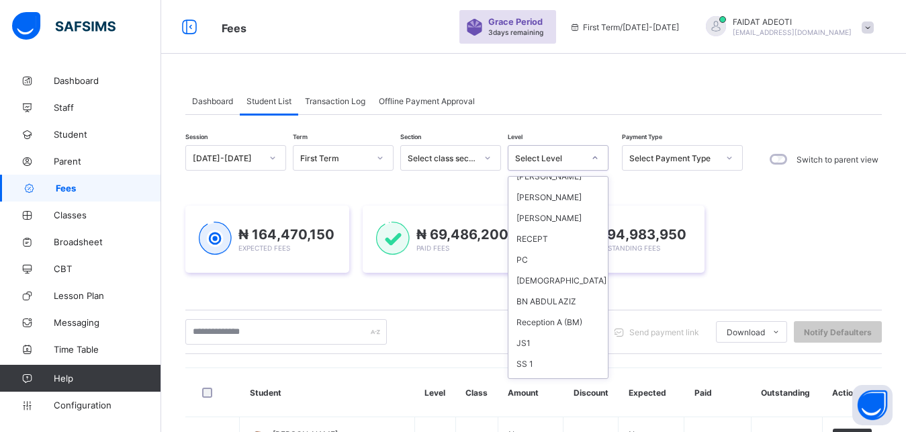
scroll to position [705, 0]
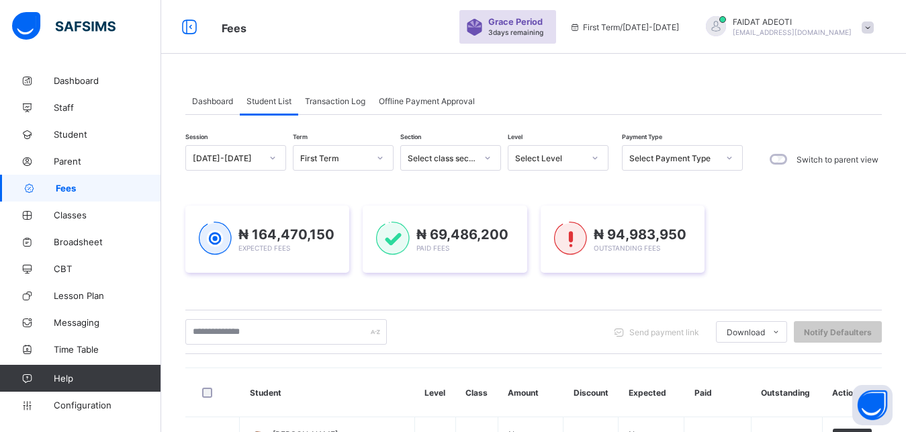
drag, startPoint x: 630, startPoint y: 317, endPoint x: 622, endPoint y: 165, distance: 151.9
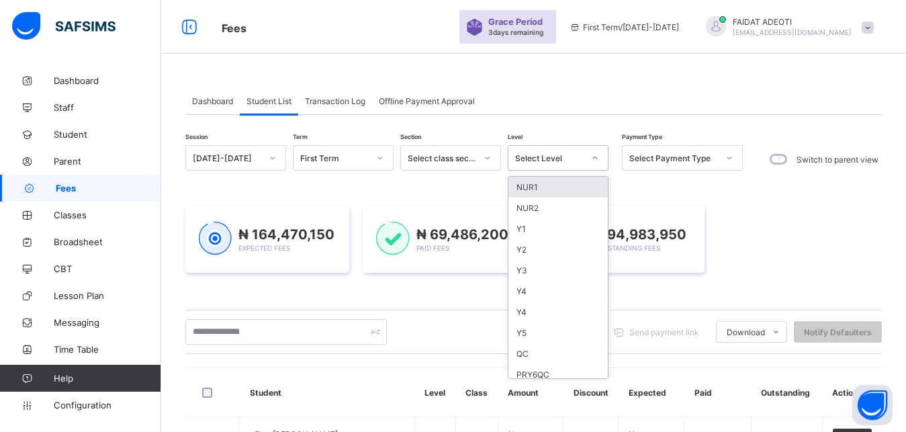
click at [591, 159] on icon at bounding box center [595, 157] width 8 height 13
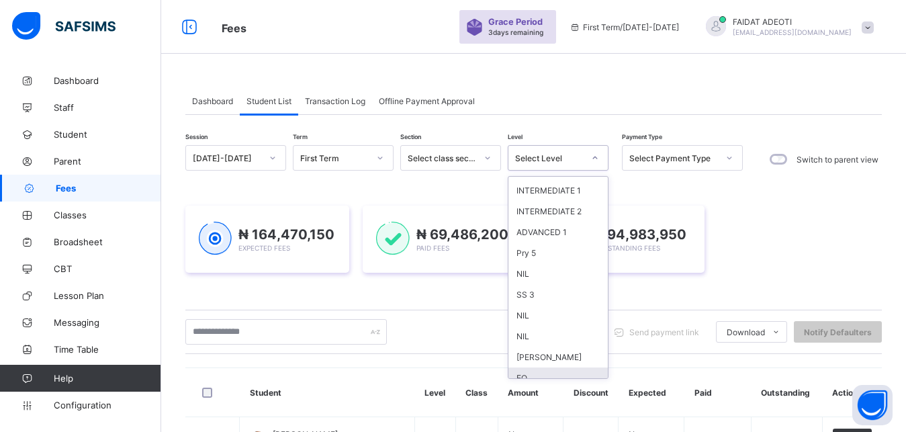
click at [744, 233] on div "₦ 164,470,150 Expected Fees ₦ 69,486,200 Paid Fees ₦ 94,983,950 Outstanding Fees" at bounding box center [533, 238] width 696 height 67
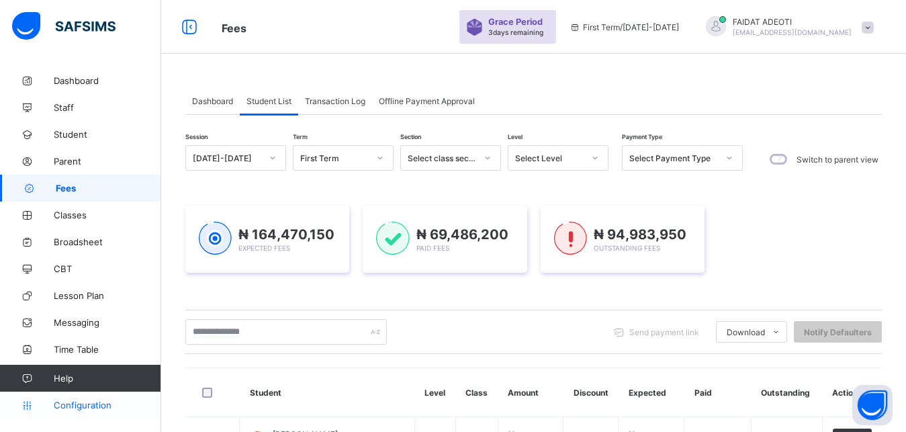
click at [93, 405] on span "Configuration" at bounding box center [107, 404] width 107 height 11
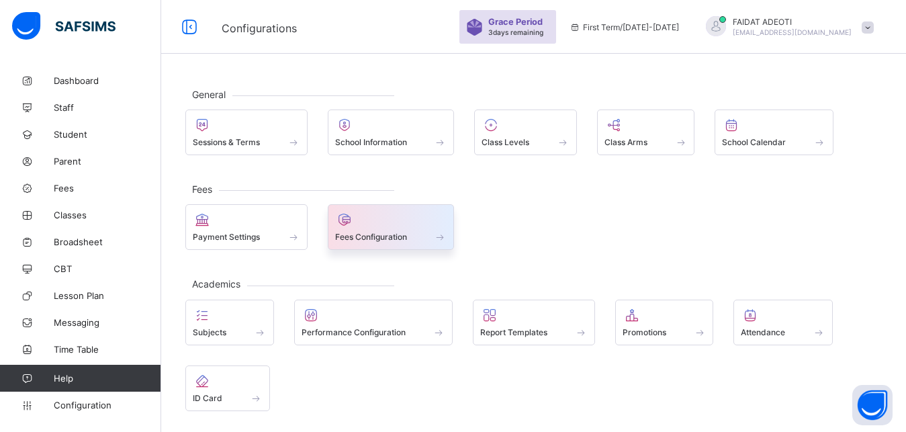
click at [369, 226] on div at bounding box center [391, 219] width 112 height 16
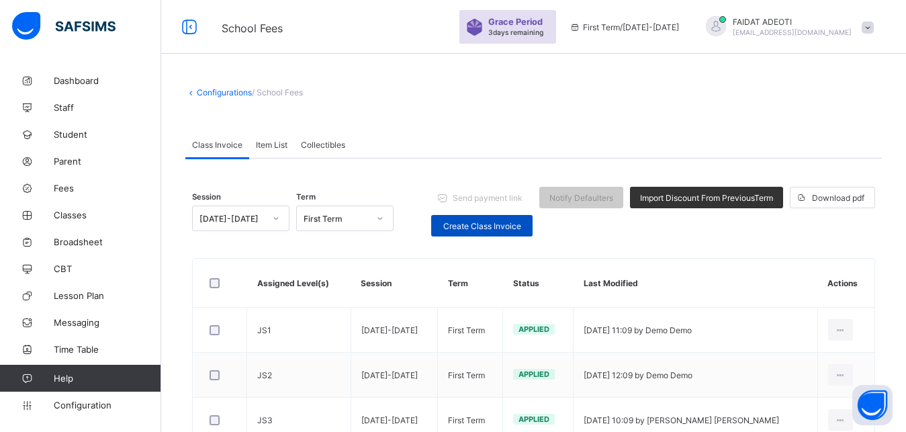
click at [478, 225] on span "Create Class Invoice" at bounding box center [481, 226] width 81 height 10
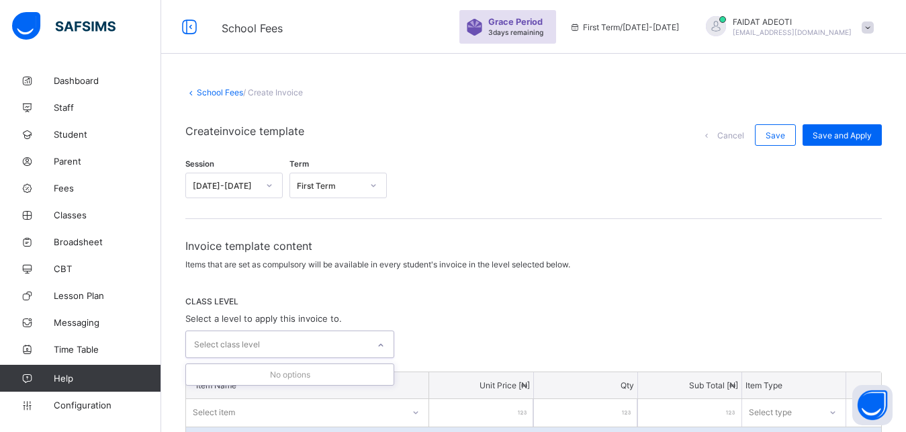
click at [385, 343] on icon at bounding box center [381, 344] width 8 height 13
click at [384, 344] on icon at bounding box center [381, 344] width 8 height 13
type input "**"
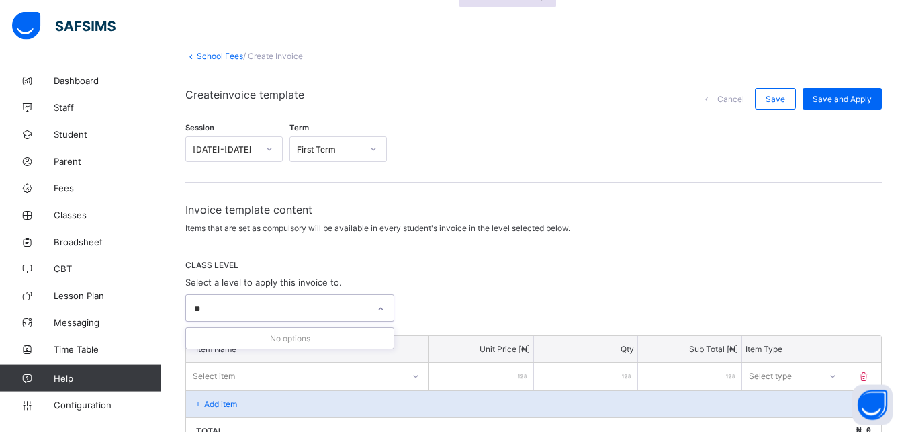
scroll to position [75, 0]
click at [358, 313] on div "EQ" at bounding box center [277, 310] width 182 height 26
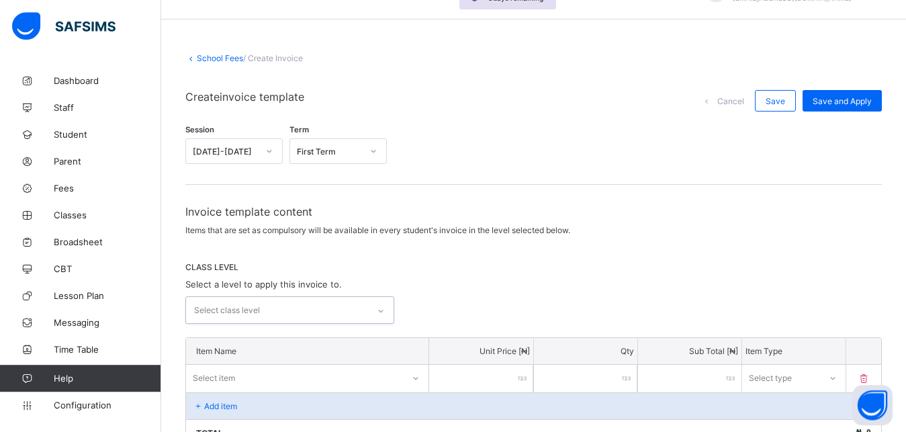
click at [358, 313] on div "Select class level" at bounding box center [277, 310] width 182 height 26
click at [381, 310] on icon at bounding box center [381, 310] width 8 height 13
click at [350, 313] on div "Select class level" at bounding box center [277, 310] width 182 height 26
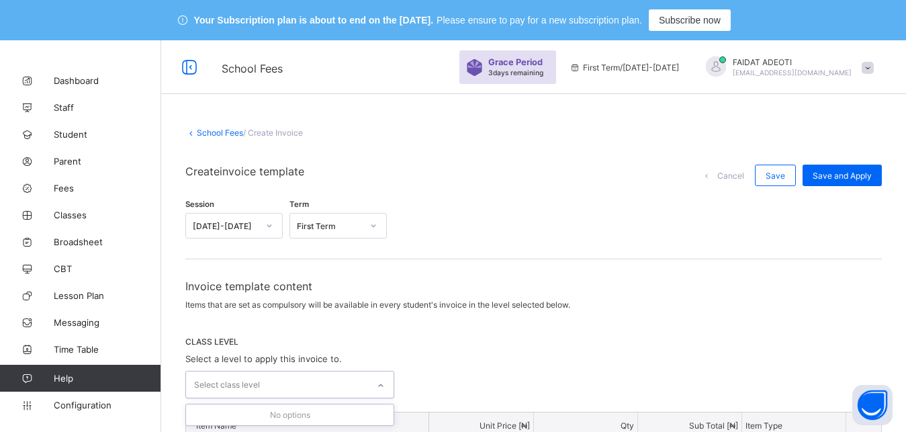
click at [385, 383] on icon at bounding box center [381, 385] width 8 height 13
click at [371, 412] on div "No options" at bounding box center [289, 414] width 207 height 21
click at [387, 390] on div at bounding box center [380, 385] width 23 height 21
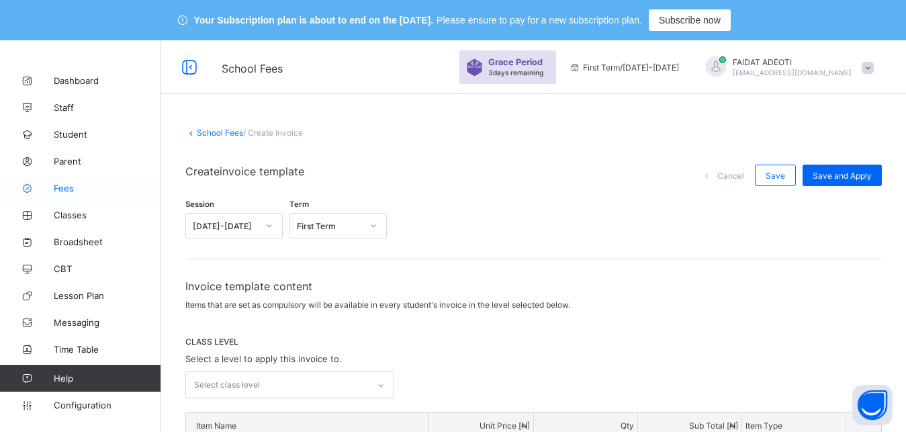
click at [97, 183] on span "Fees" at bounding box center [107, 188] width 107 height 11
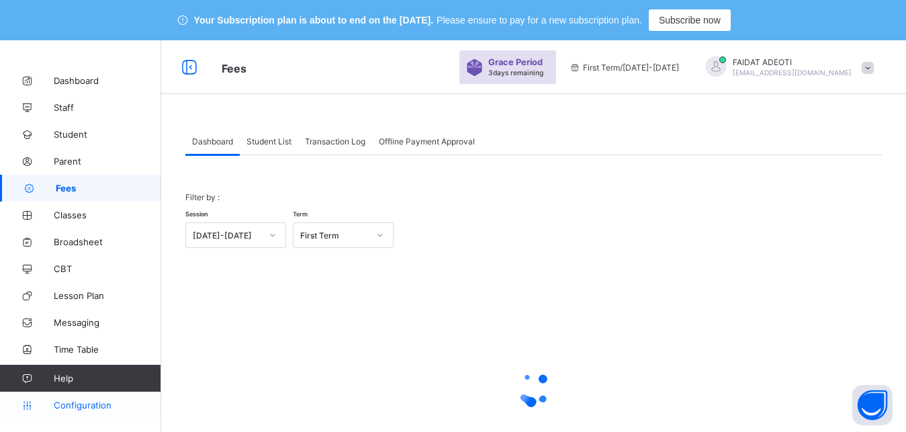
click at [107, 396] on link "Configuration" at bounding box center [80, 404] width 160 height 27
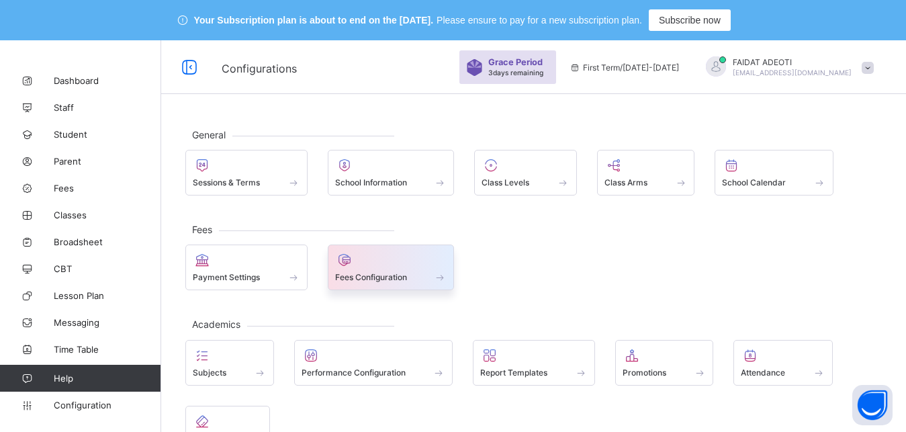
click at [409, 264] on div at bounding box center [391, 260] width 112 height 16
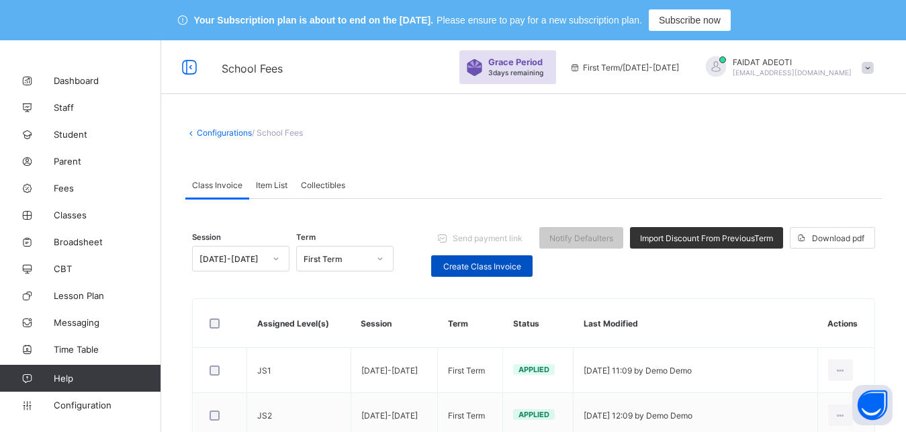
click at [491, 269] on span "Create Class Invoice" at bounding box center [481, 266] width 81 height 10
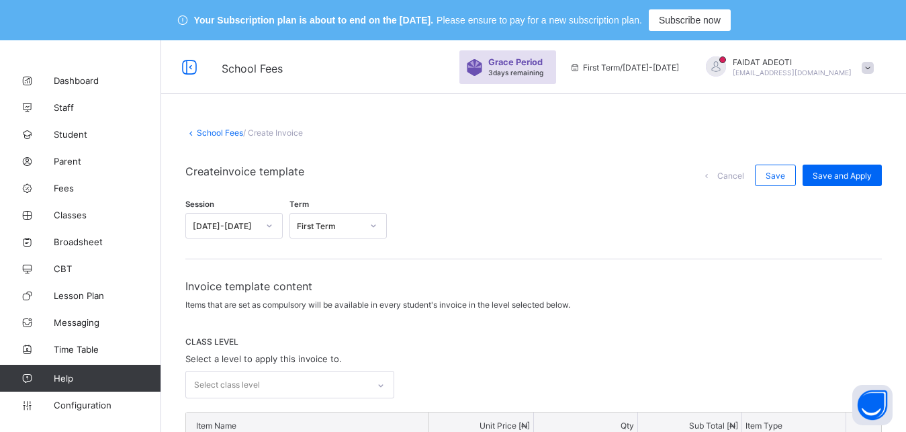
click at [226, 136] on link "School Fees" at bounding box center [220, 133] width 46 height 10
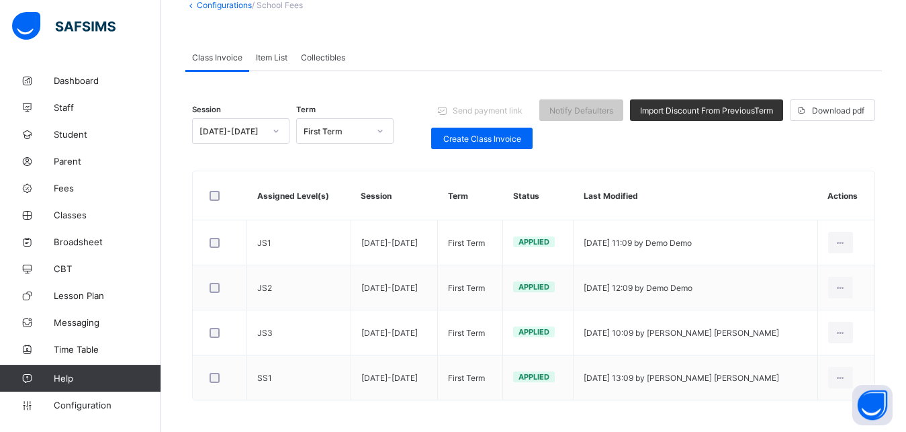
scroll to position [127, 0]
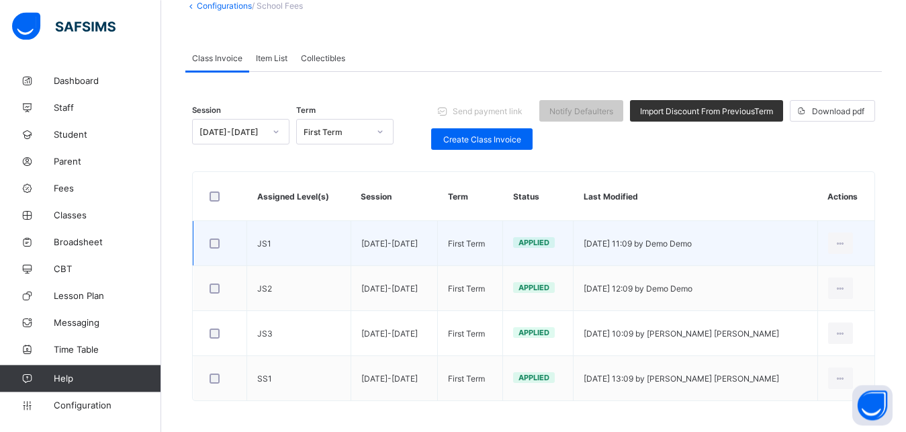
click at [340, 254] on td "JS1" at bounding box center [299, 243] width 104 height 45
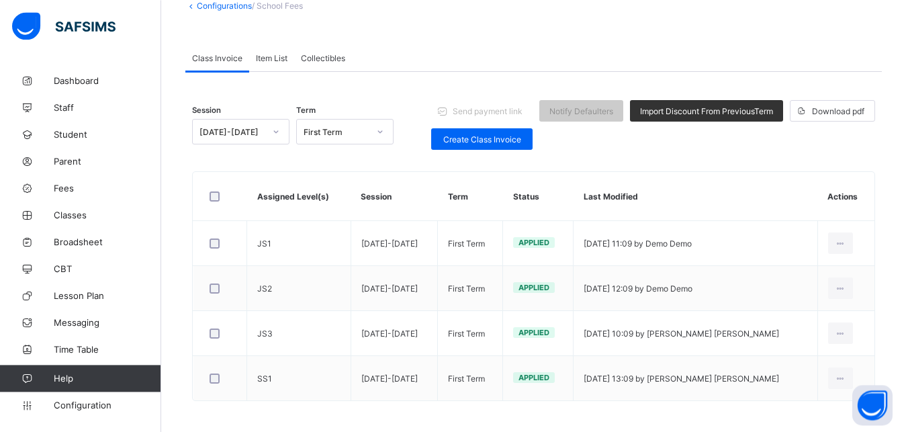
click at [287, 58] on span "Item List" at bounding box center [272, 58] width 32 height 10
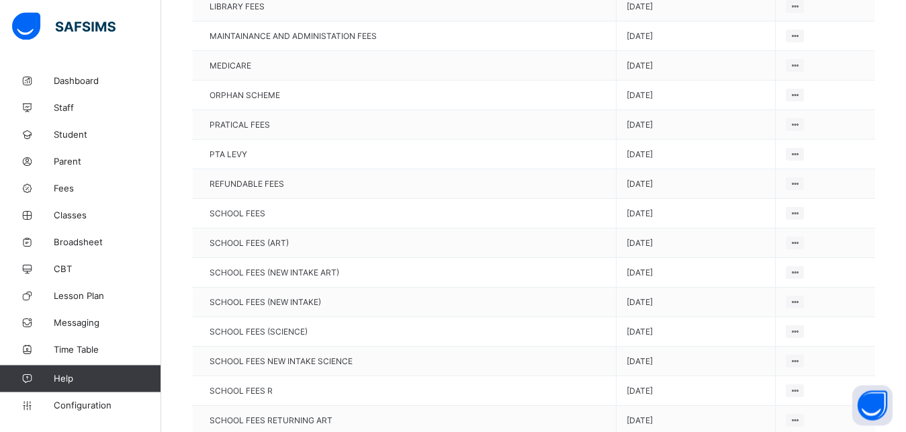
scroll to position [0, 0]
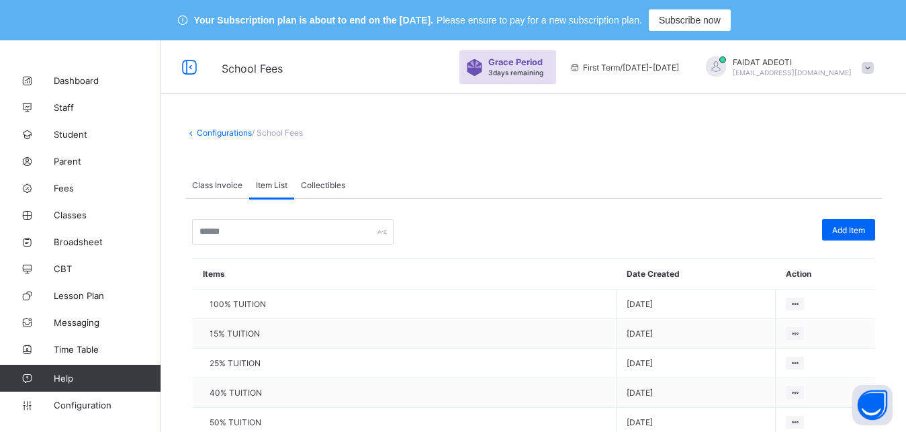
click at [226, 184] on span "Class Invoice" at bounding box center [217, 185] width 50 height 10
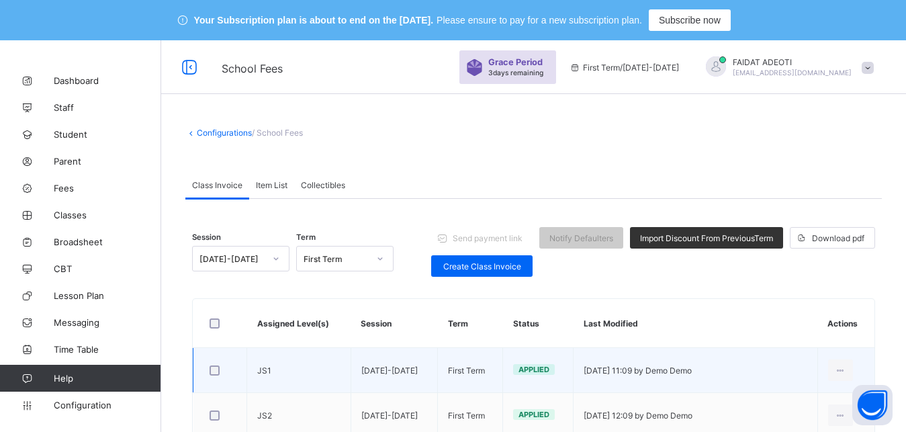
click at [573, 369] on td "Applied" at bounding box center [538, 370] width 70 height 45
click at [320, 382] on td "JS1" at bounding box center [299, 370] width 104 height 45
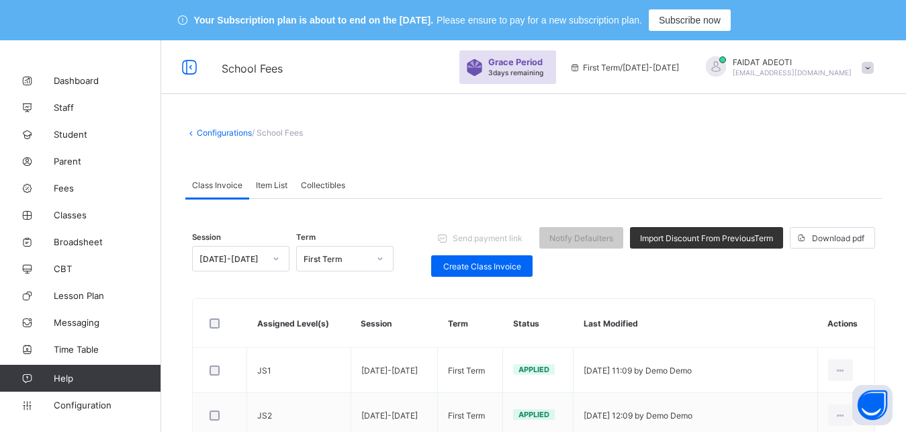
click at [262, 189] on span "Item List" at bounding box center [272, 185] width 32 height 10
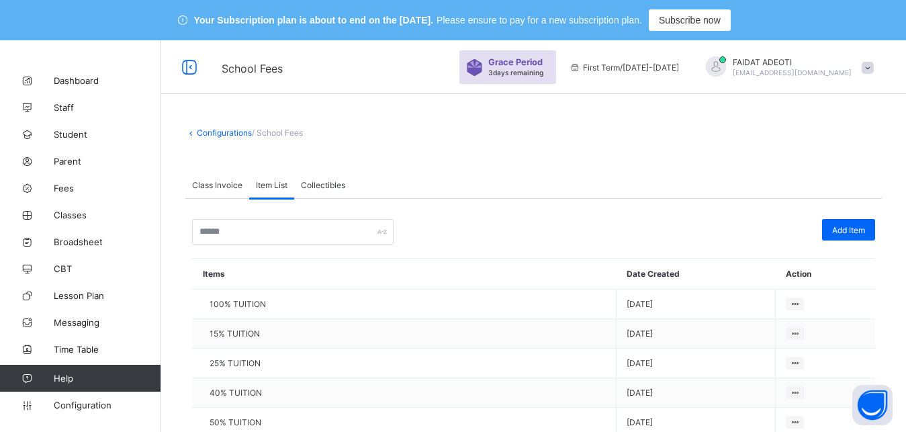
click at [325, 184] on span "Collectibles" at bounding box center [323, 185] width 44 height 10
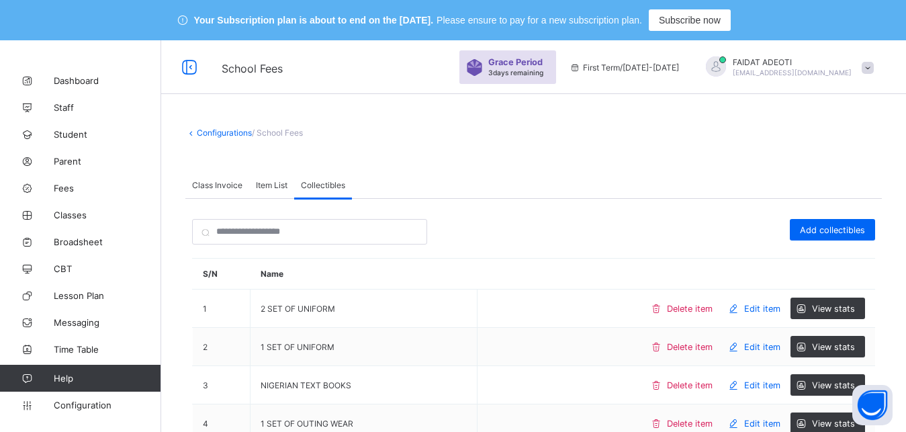
click at [230, 186] on span "Class Invoice" at bounding box center [217, 185] width 50 height 10
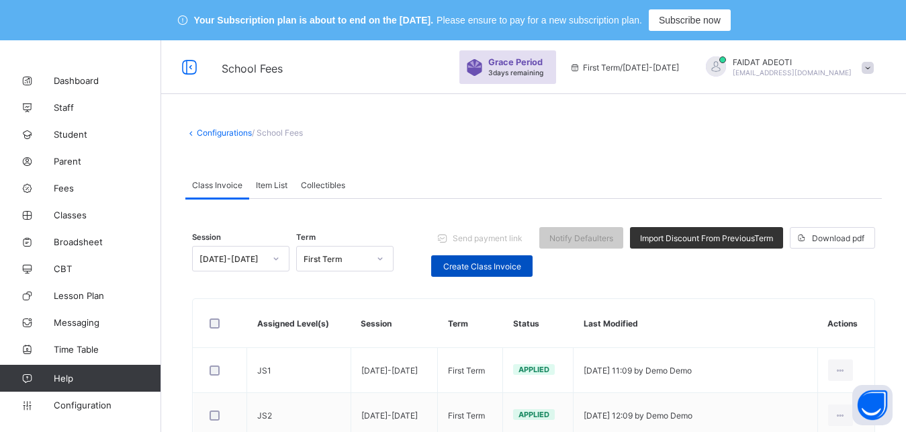
click at [501, 268] on span "Create Class Invoice" at bounding box center [481, 266] width 81 height 10
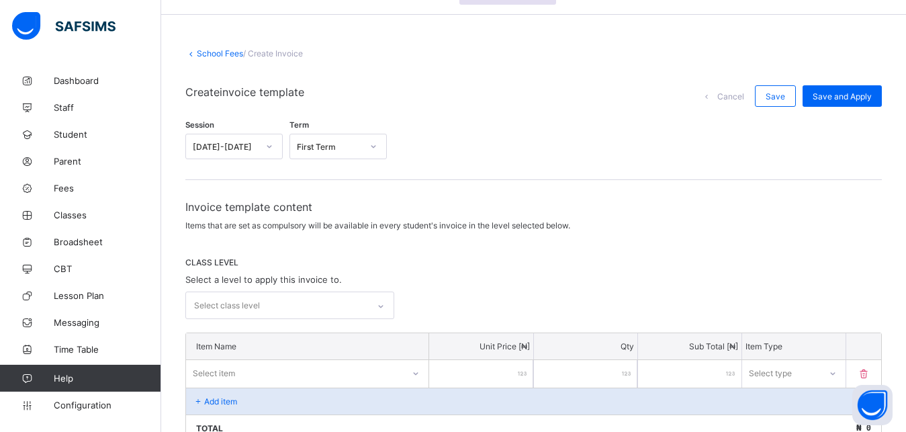
scroll to position [89, 0]
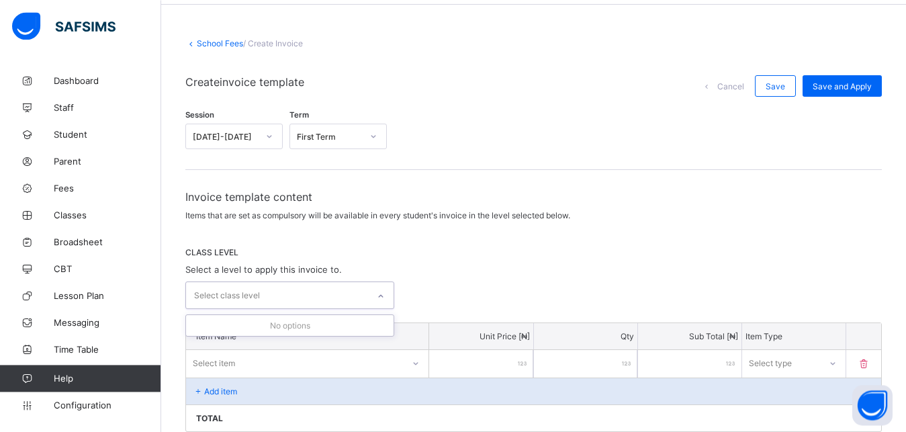
click at [383, 298] on icon at bounding box center [381, 295] width 8 height 13
click at [379, 298] on div at bounding box center [380, 295] width 23 height 21
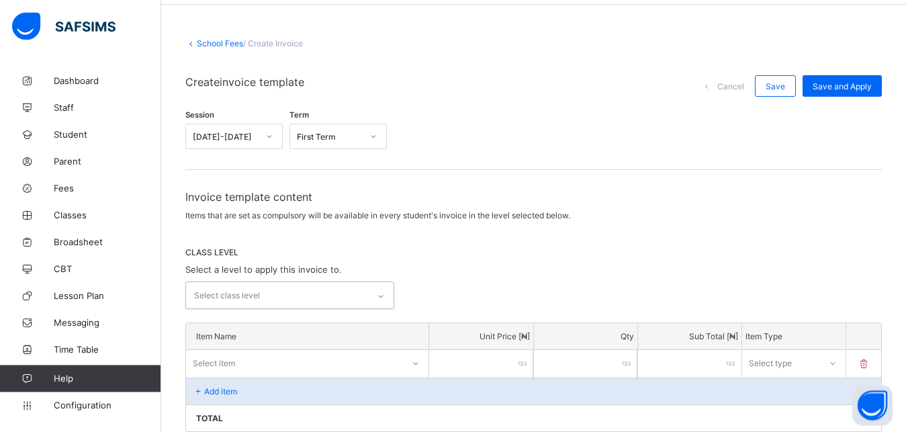
click at [379, 298] on div at bounding box center [380, 295] width 23 height 21
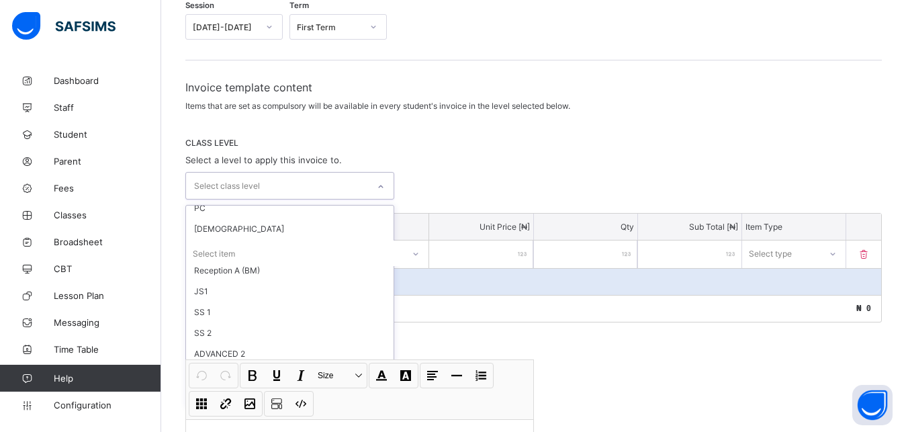
scroll to position [587, 0]
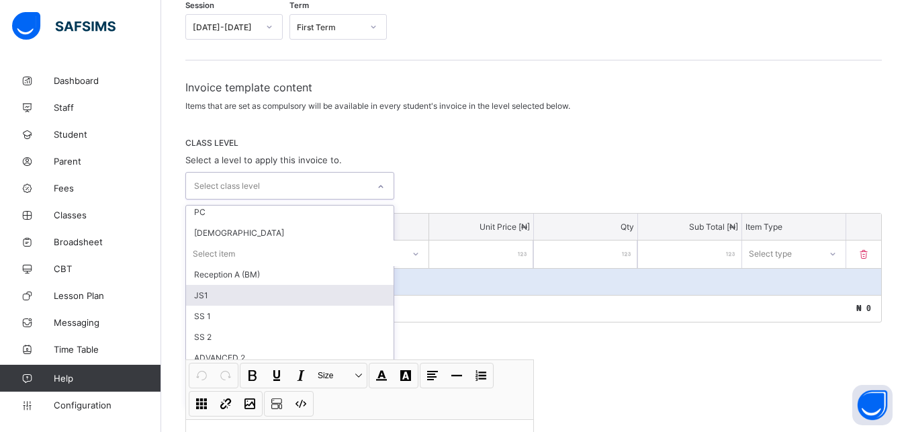
click at [224, 295] on div "JS1" at bounding box center [289, 295] width 207 height 21
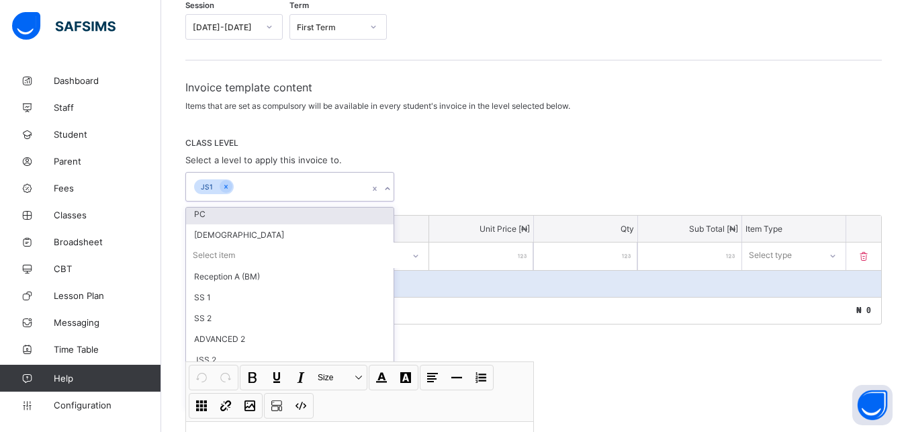
click at [462, 148] on div "CLASS LEVEL Select a level to apply this invoice to. option JS1, selected. opti…" at bounding box center [533, 170] width 696 height 64
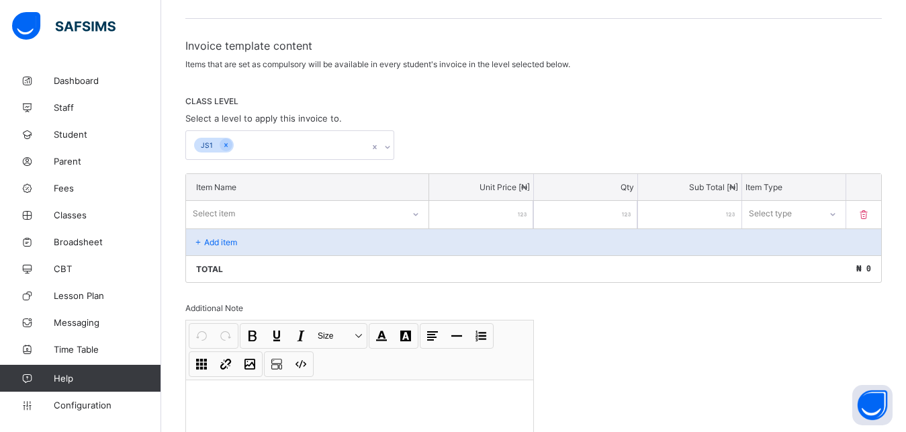
click at [420, 226] on div "Select item" at bounding box center [307, 214] width 242 height 26
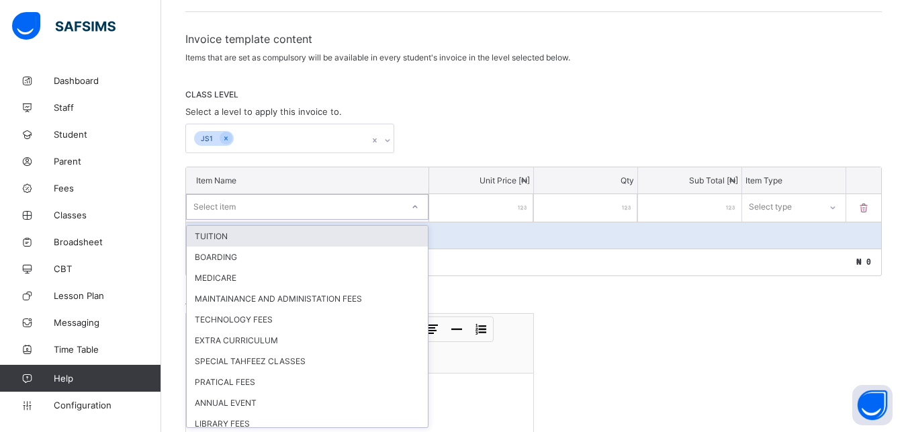
scroll to position [248, 0]
click at [406, 238] on div "TUITION" at bounding box center [307, 234] width 241 height 21
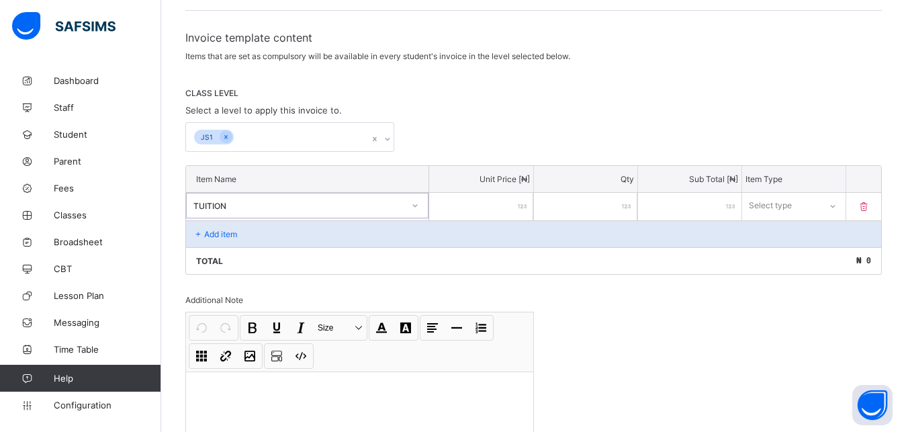
click at [484, 200] on input "number" at bounding box center [480, 207] width 103 height 28
type input "*"
type input "**"
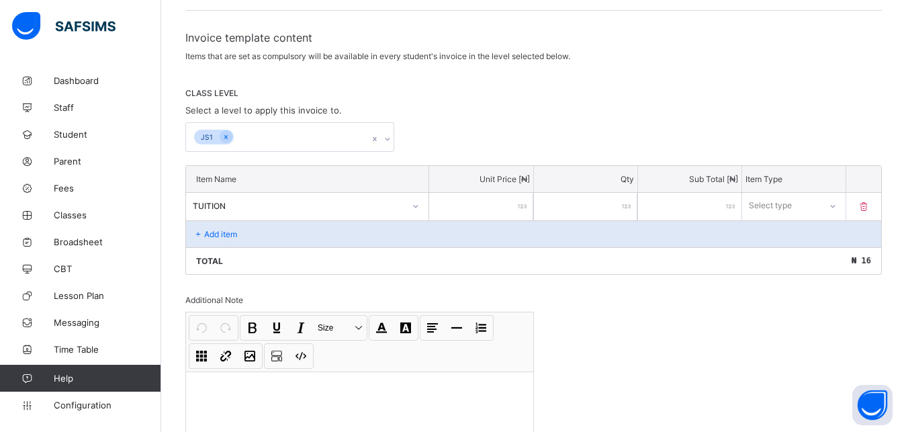
type input "***"
type input "****"
type input "*****"
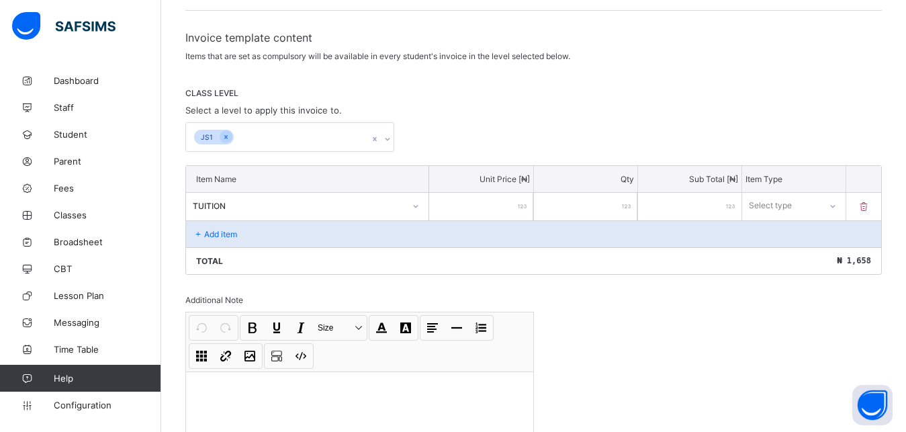
type input "*****"
type input "******"
type input "*******"
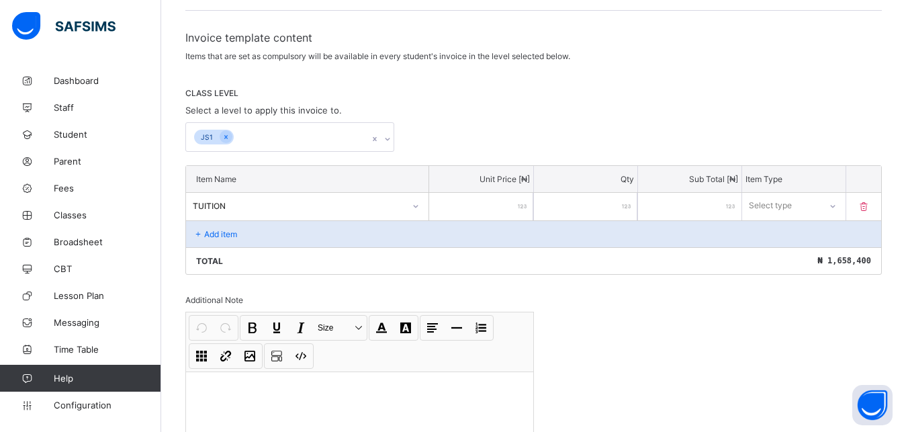
type input "*******"
click at [842, 209] on div at bounding box center [831, 205] width 23 height 21
click at [816, 260] on div "Optional" at bounding box center [793, 255] width 102 height 21
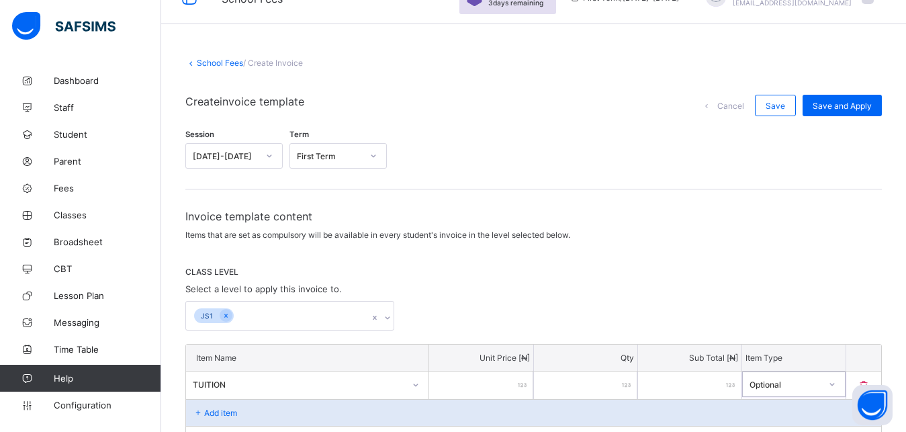
scroll to position [66, 0]
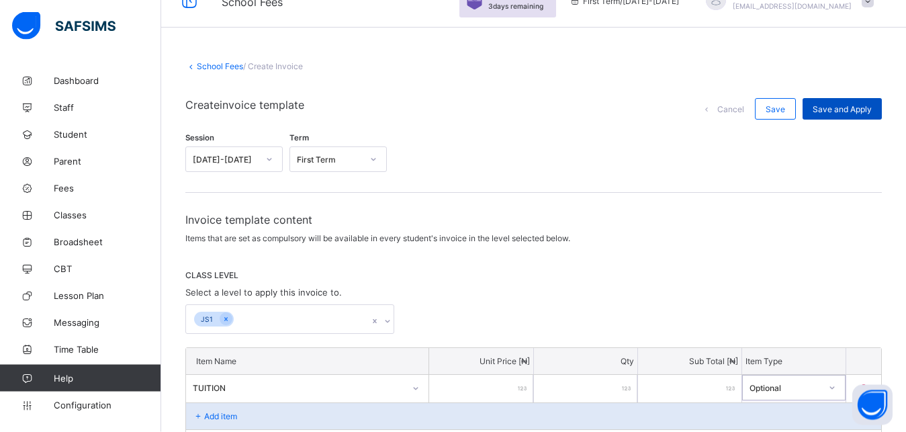
click at [853, 109] on span "Save and Apply" at bounding box center [841, 110] width 59 height 10
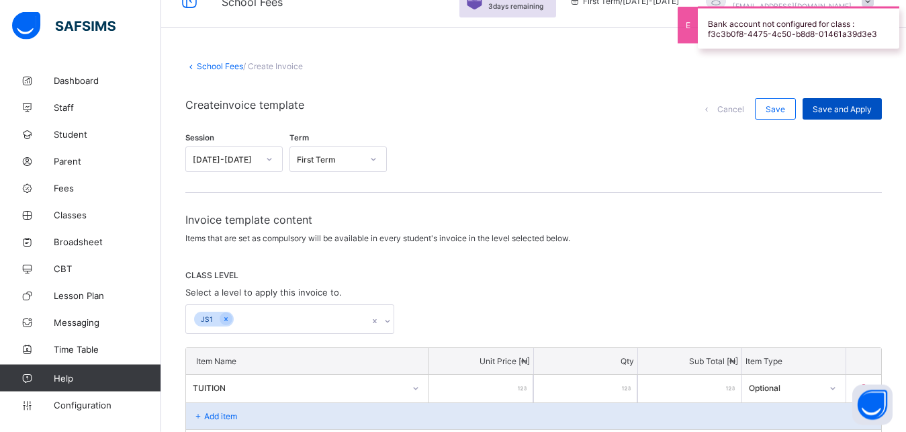
click at [853, 109] on span "Save and Apply" at bounding box center [841, 110] width 59 height 10
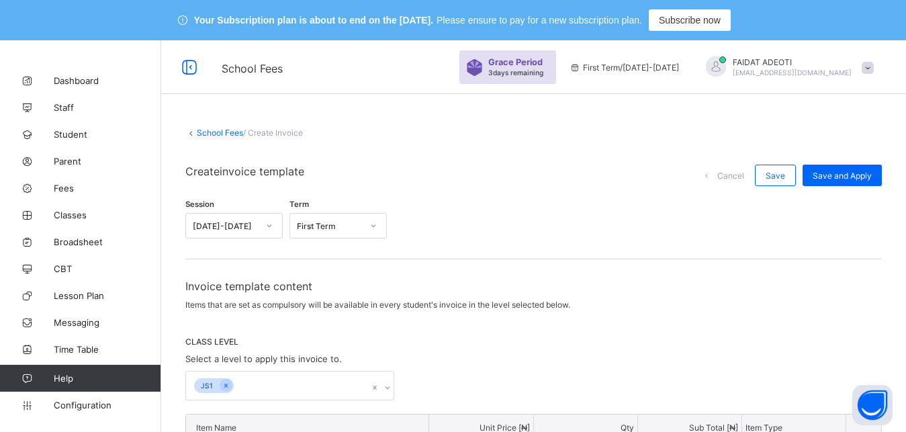
scroll to position [101, 0]
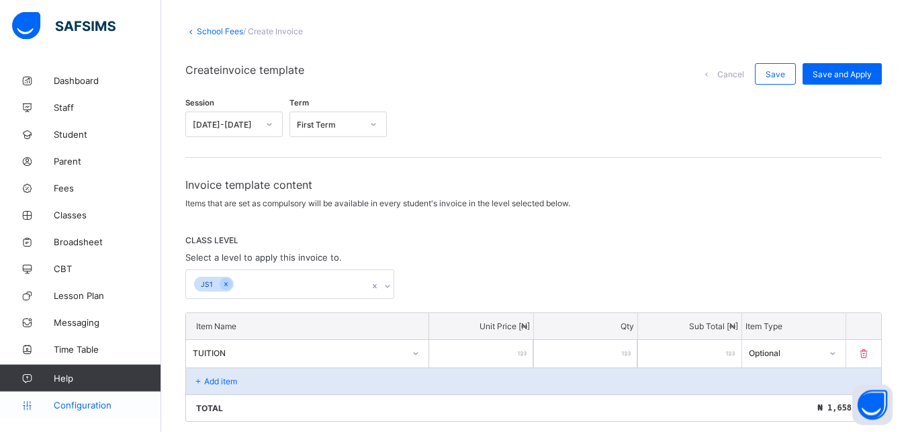
click at [101, 401] on span "Configuration" at bounding box center [107, 404] width 107 height 11
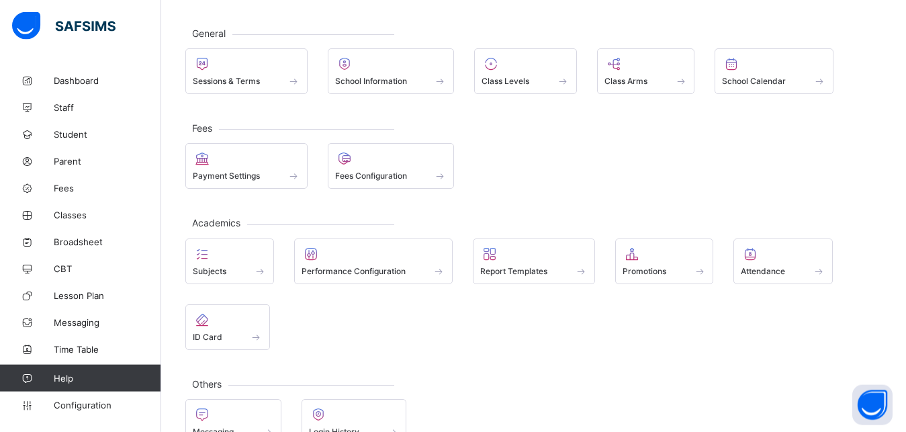
scroll to position [134, 0]
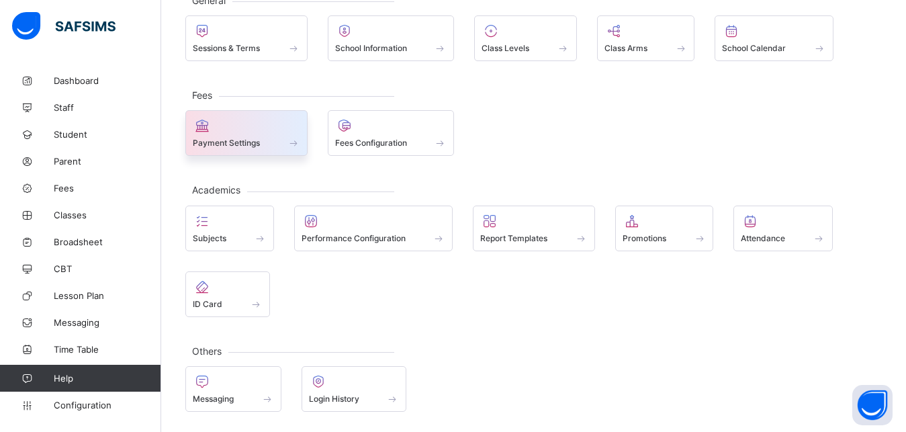
click at [254, 128] on div at bounding box center [246, 125] width 107 height 16
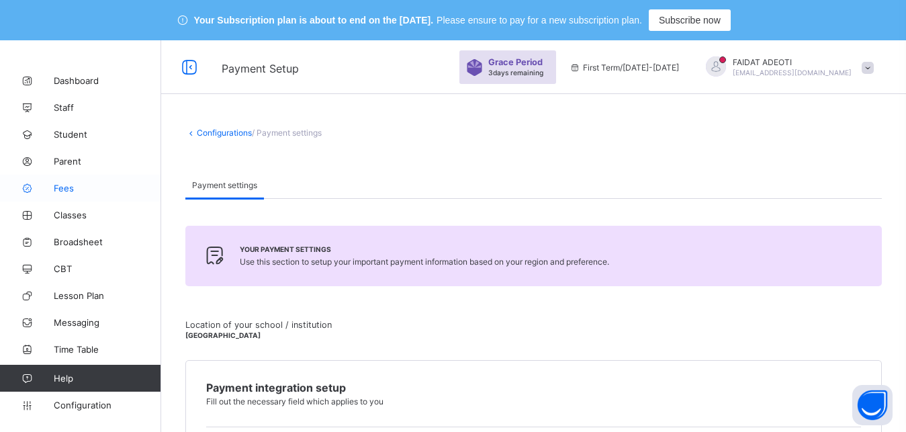
click at [101, 188] on span "Fees" at bounding box center [107, 188] width 107 height 11
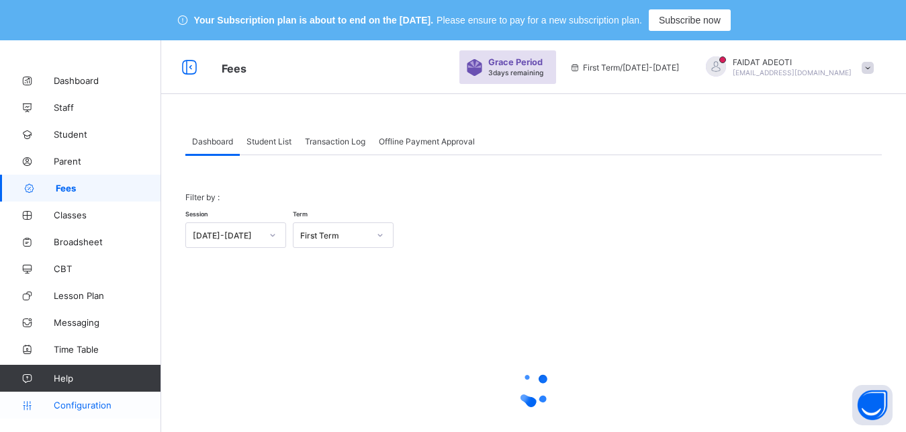
click at [92, 404] on span "Configuration" at bounding box center [107, 404] width 107 height 11
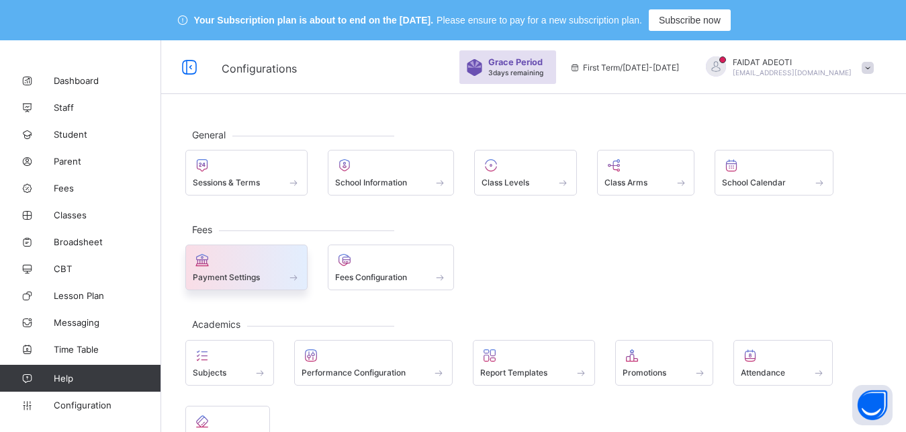
click at [238, 273] on span "Payment Settings" at bounding box center [226, 277] width 67 height 10
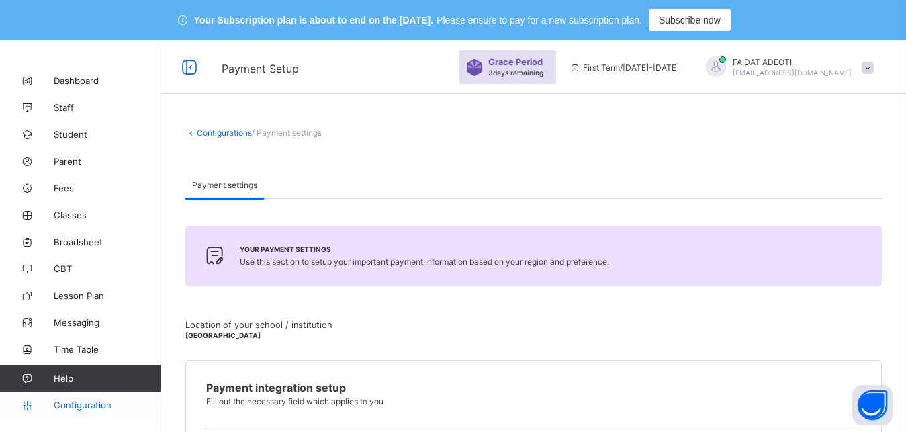
click at [109, 410] on link "Configuration" at bounding box center [80, 404] width 160 height 27
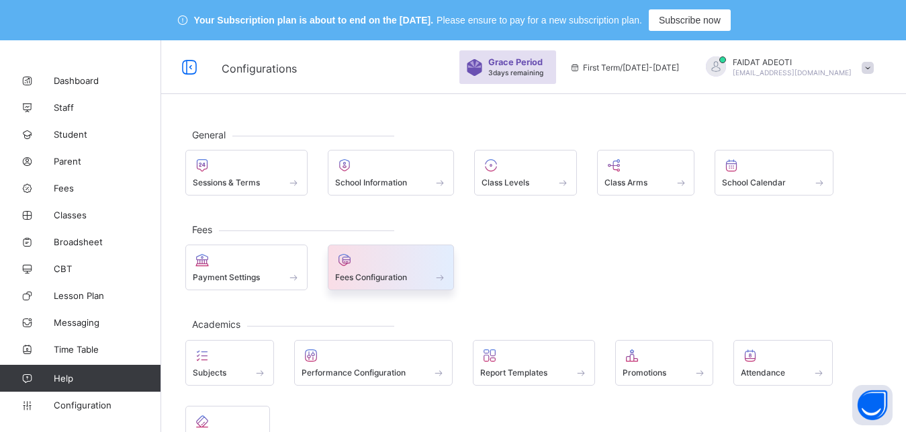
click at [391, 272] on div "Fees Configuration" at bounding box center [391, 276] width 112 height 11
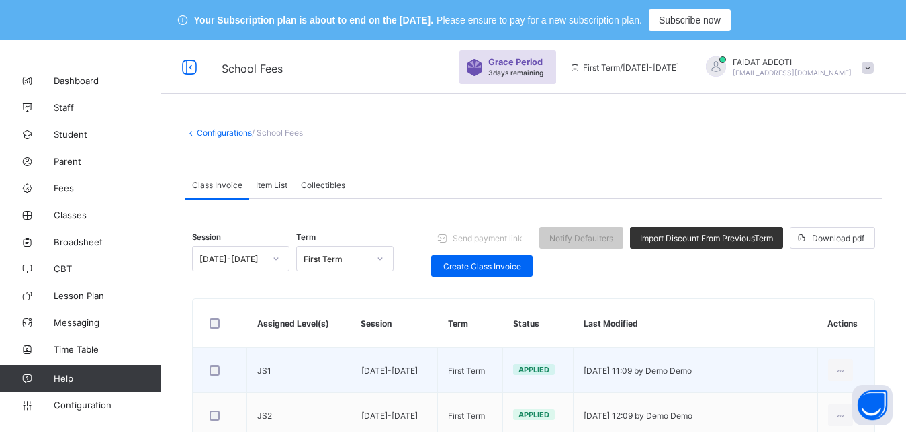
click at [306, 372] on td "JS1" at bounding box center [299, 370] width 104 height 45
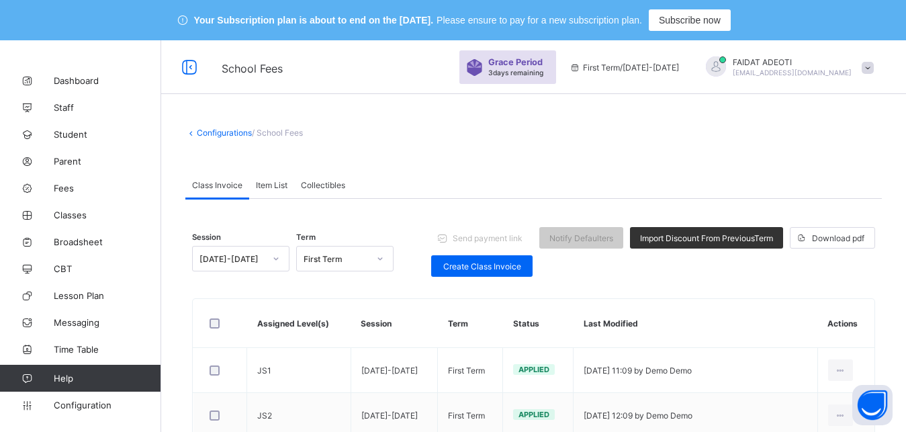
click at [266, 185] on span "Item List" at bounding box center [272, 185] width 32 height 10
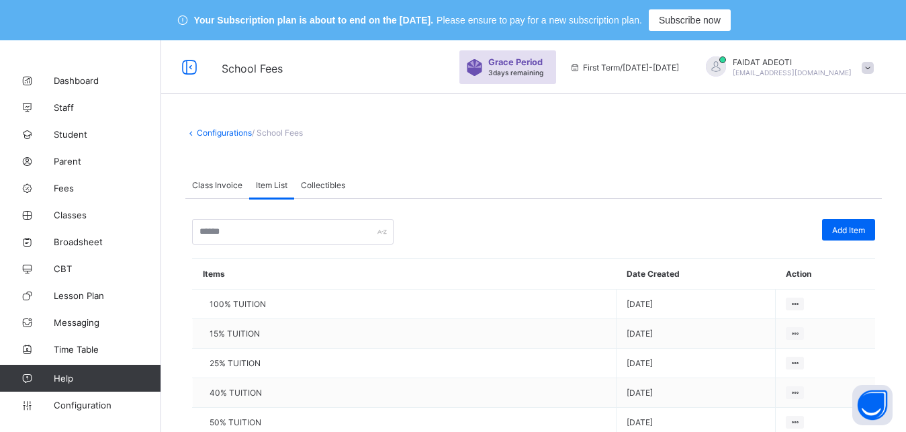
click at [313, 183] on span "Collectibles" at bounding box center [323, 185] width 44 height 10
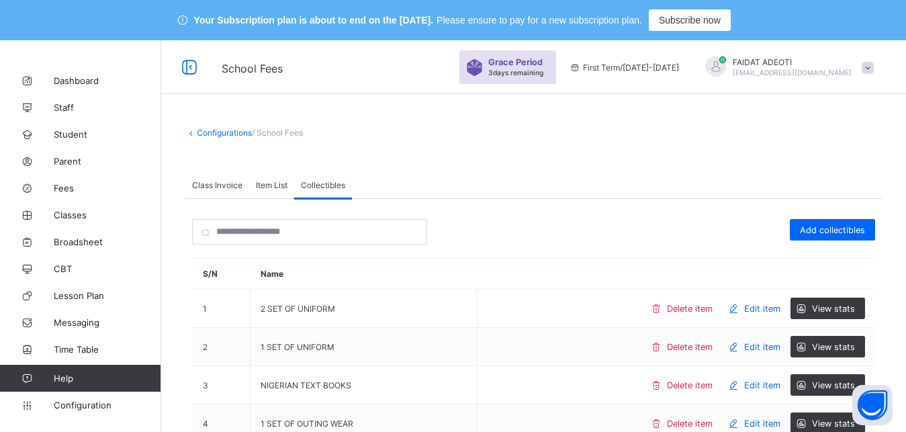
click at [221, 183] on span "Class Invoice" at bounding box center [217, 185] width 50 height 10
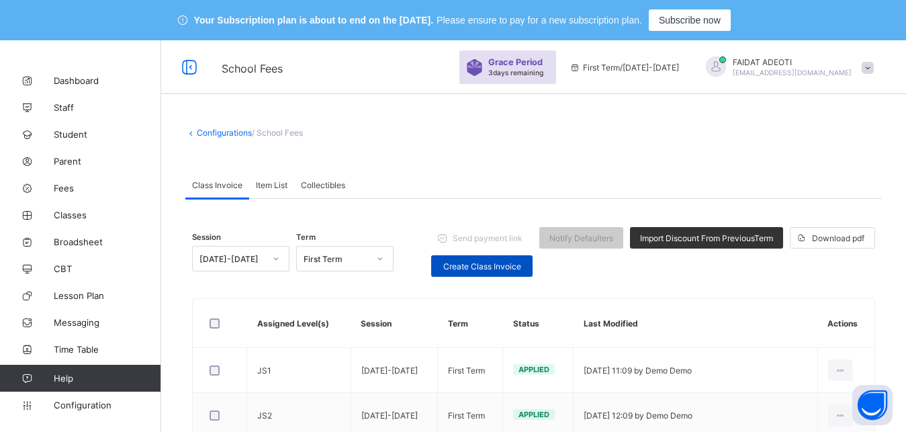
click at [452, 268] on span "Create Class Invoice" at bounding box center [481, 266] width 81 height 10
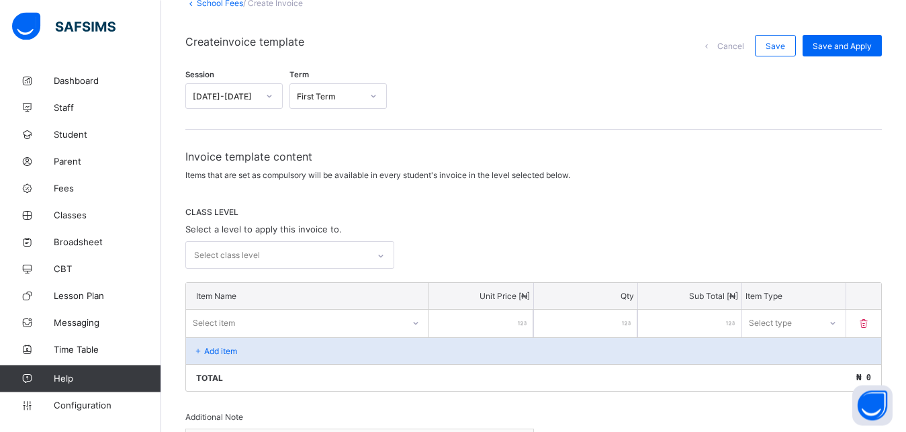
scroll to position [134, 0]
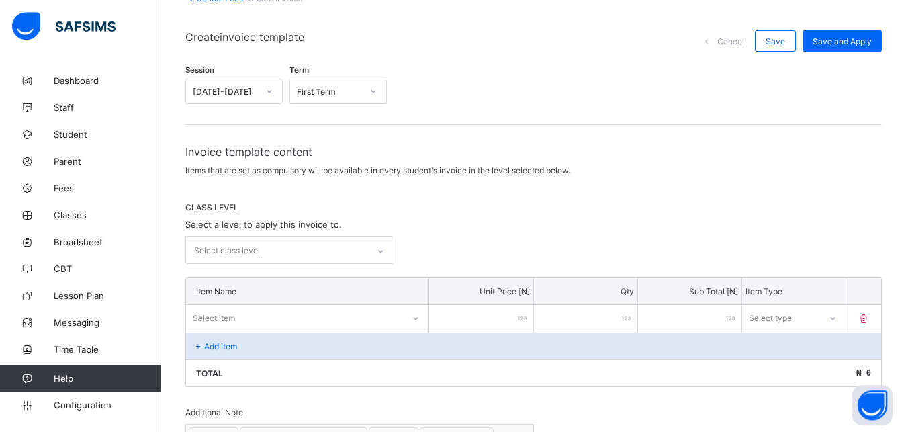
click at [384, 248] on icon at bounding box center [381, 250] width 8 height 13
click at [376, 258] on div at bounding box center [380, 250] width 23 height 21
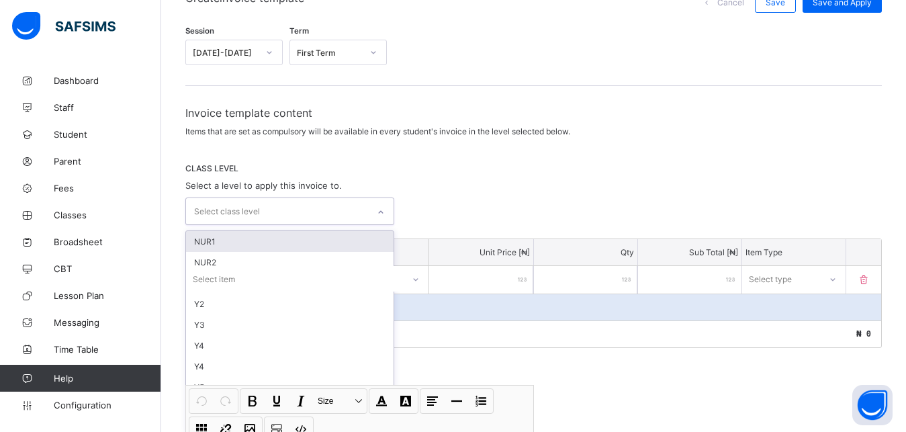
click at [376, 225] on div "option NUR1 focused, 1 of 55. 55 results available. Use Up and Down to choose o…" at bounding box center [289, 211] width 209 height 28
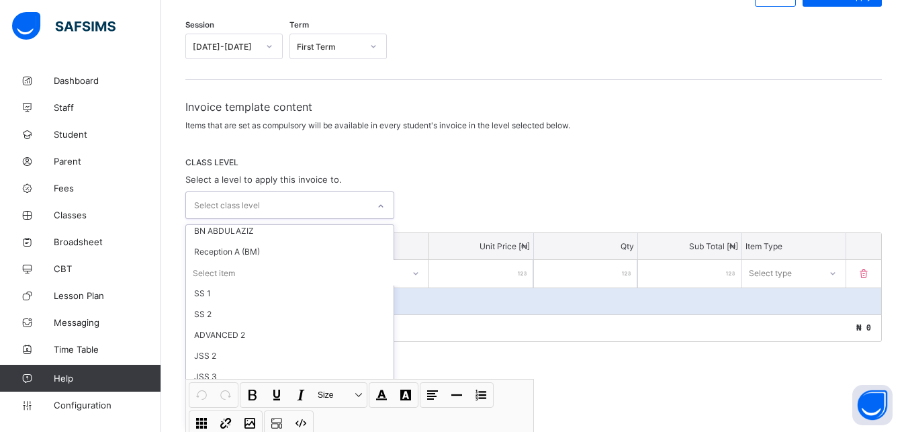
scroll to position [579, 0]
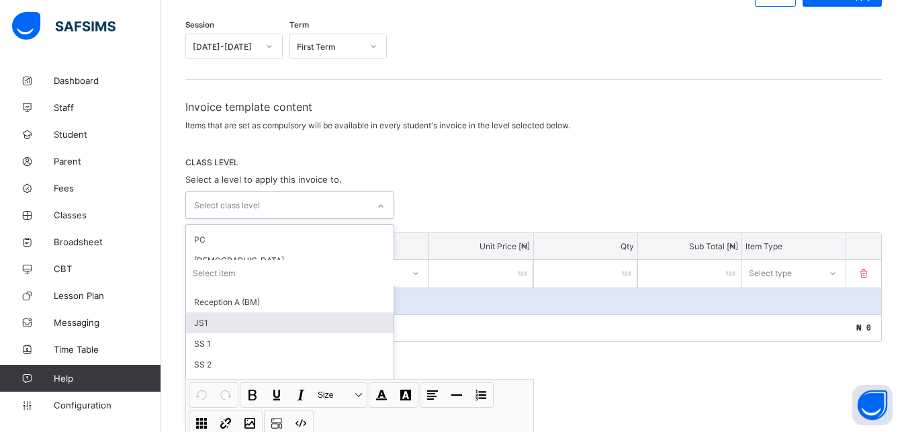
click at [207, 321] on div "JS1" at bounding box center [289, 322] width 207 height 21
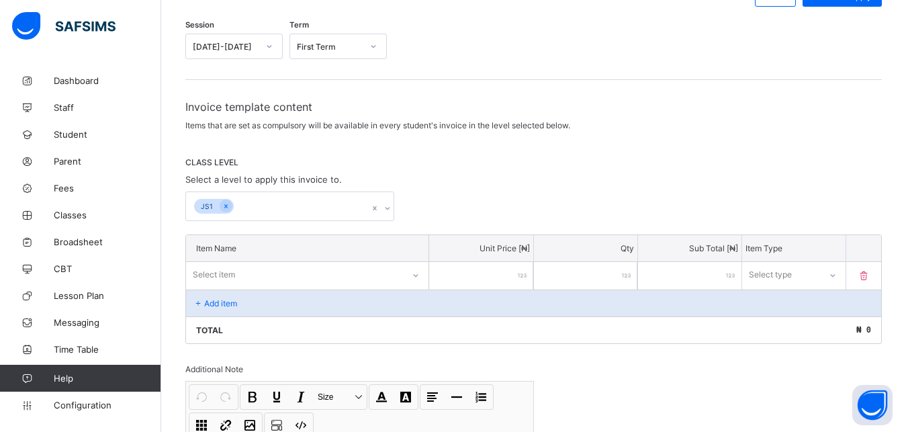
click at [473, 192] on div "JS1" at bounding box center [533, 206] width 696 height 30
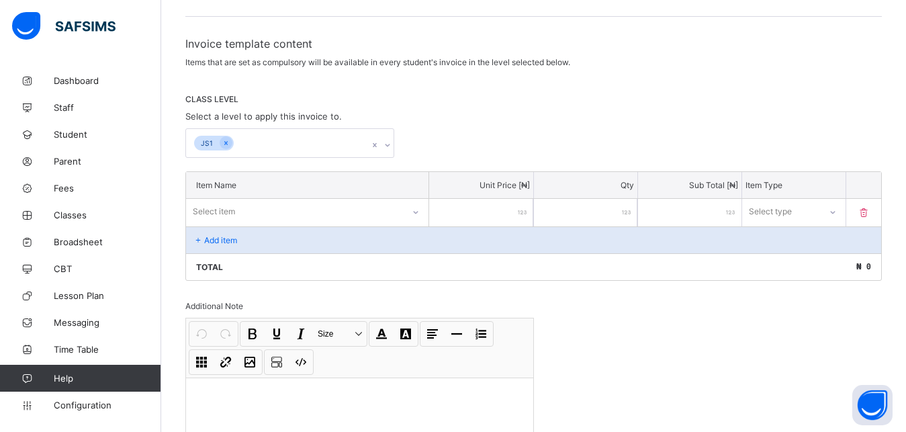
click at [418, 224] on div "Select item" at bounding box center [307, 212] width 242 height 26
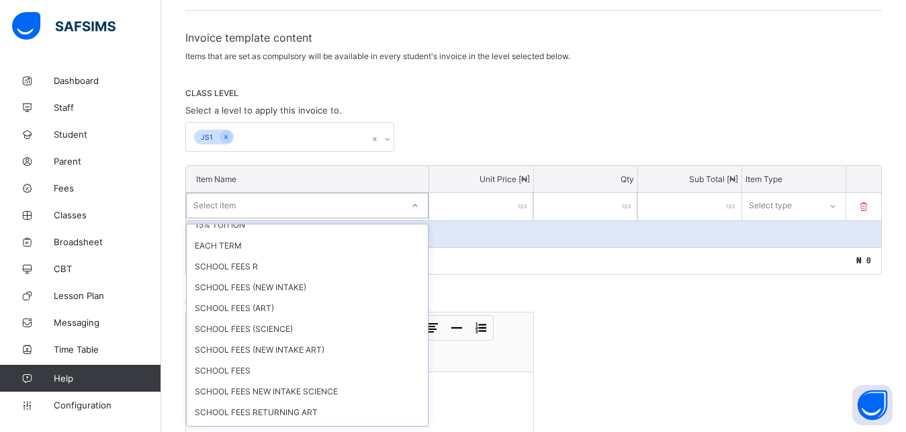
scroll to position [756, 0]
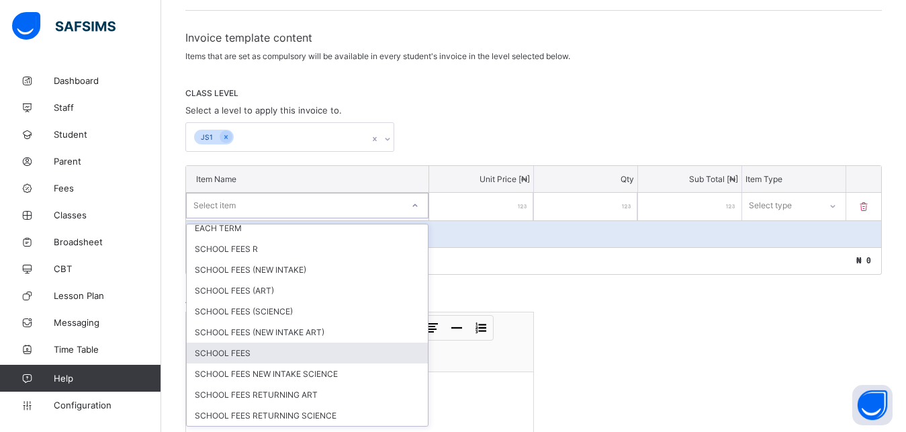
click at [285, 362] on div "SCHOOL FEES" at bounding box center [307, 352] width 241 height 21
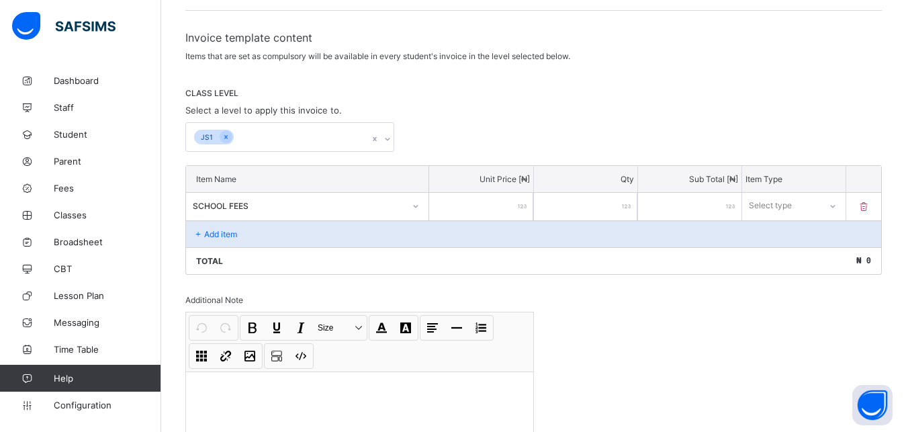
click at [509, 208] on input "number" at bounding box center [480, 207] width 103 height 28
type input "*"
type input "**"
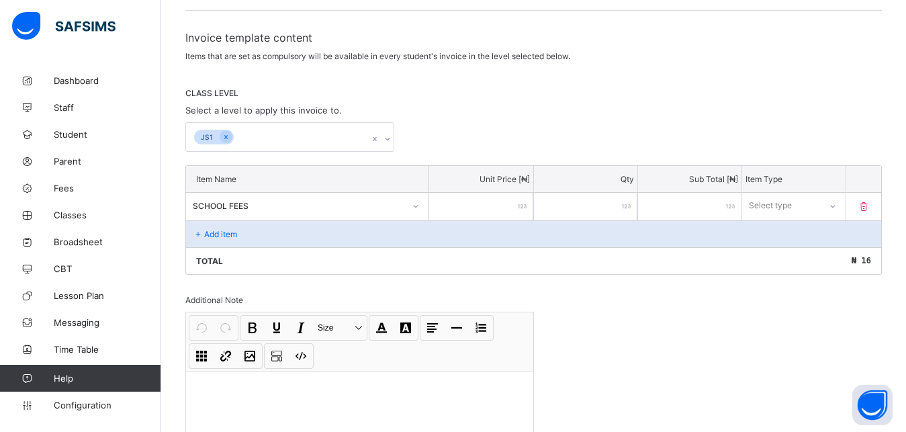
type input "***"
type input "****"
type input "*****"
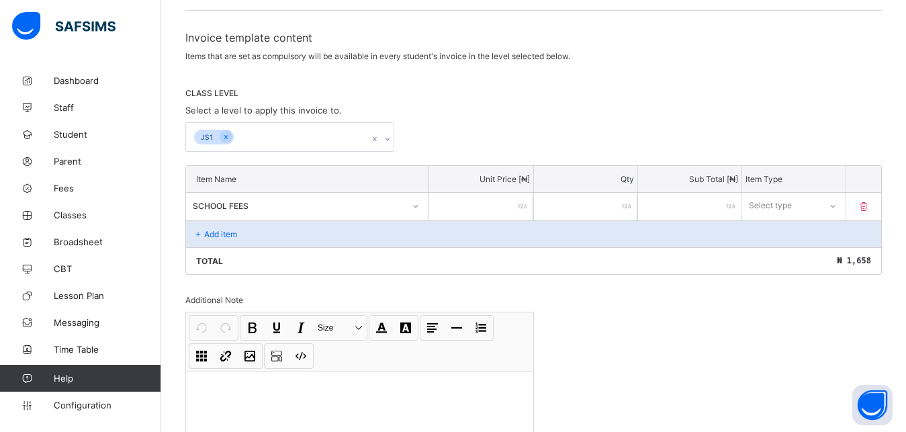
type input "*****"
type input "******"
type input "*******"
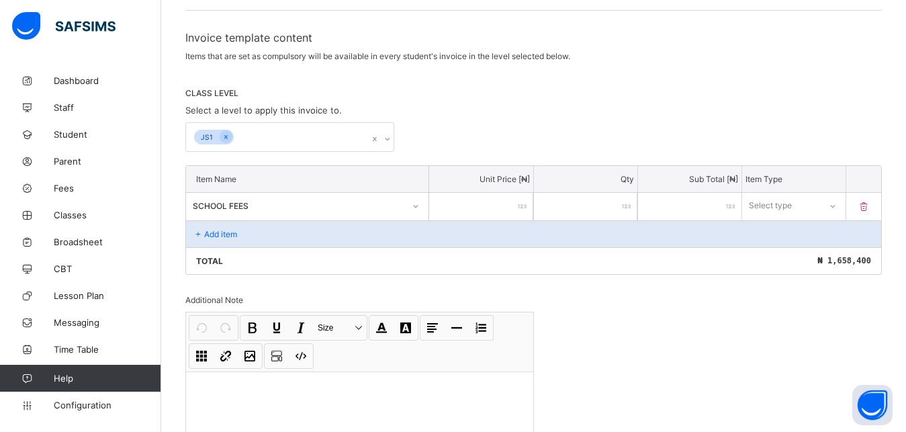
type input "*******"
click at [836, 203] on icon at bounding box center [832, 205] width 8 height 13
click at [821, 257] on div "Optional" at bounding box center [793, 255] width 102 height 21
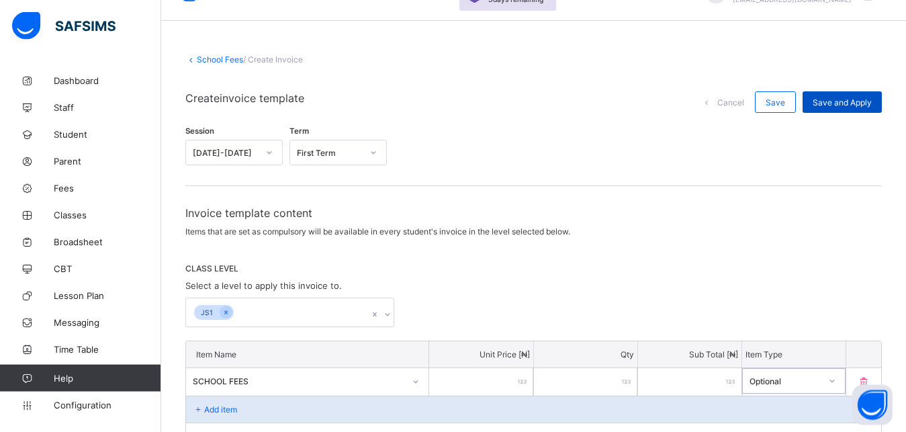
click at [838, 103] on span "Save and Apply" at bounding box center [841, 102] width 59 height 10
click at [830, 101] on span "Save and Apply" at bounding box center [841, 102] width 59 height 10
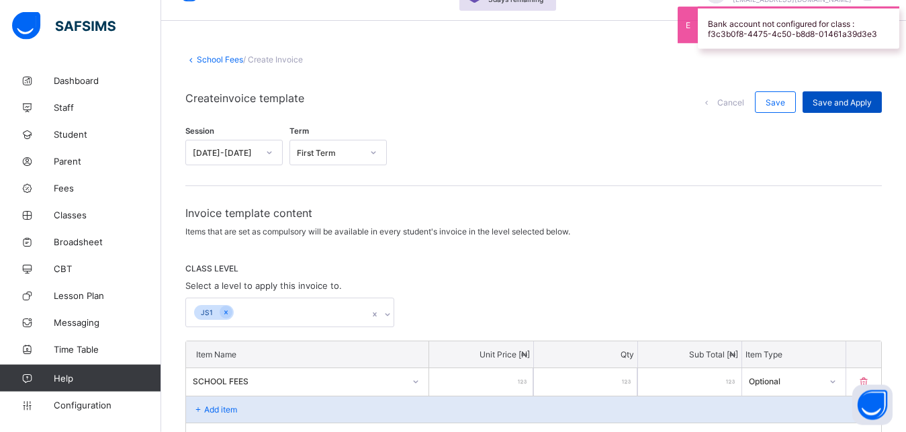
click at [830, 101] on span "Save and Apply" at bounding box center [841, 102] width 59 height 10
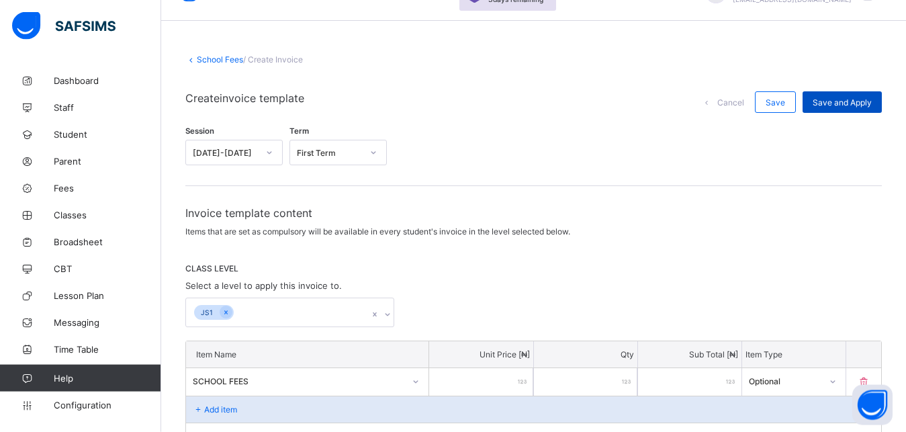
click at [846, 95] on div "Save and Apply" at bounding box center [841, 101] width 79 height 21
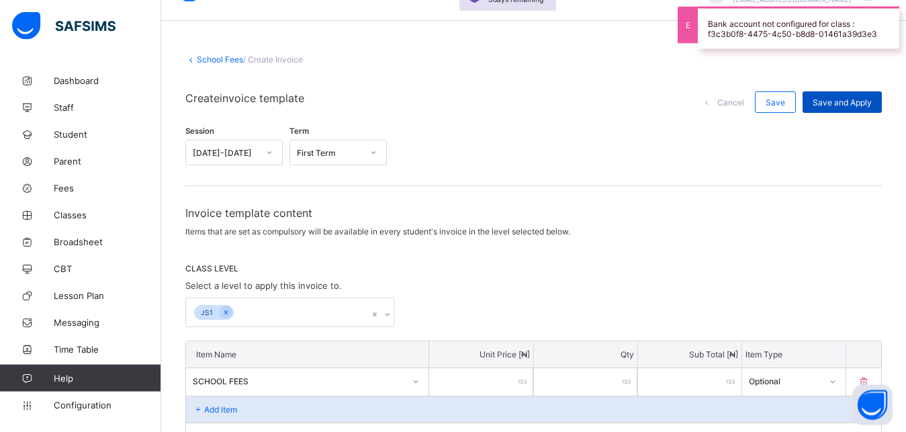
click at [845, 101] on div "Save and Apply" at bounding box center [841, 101] width 79 height 21
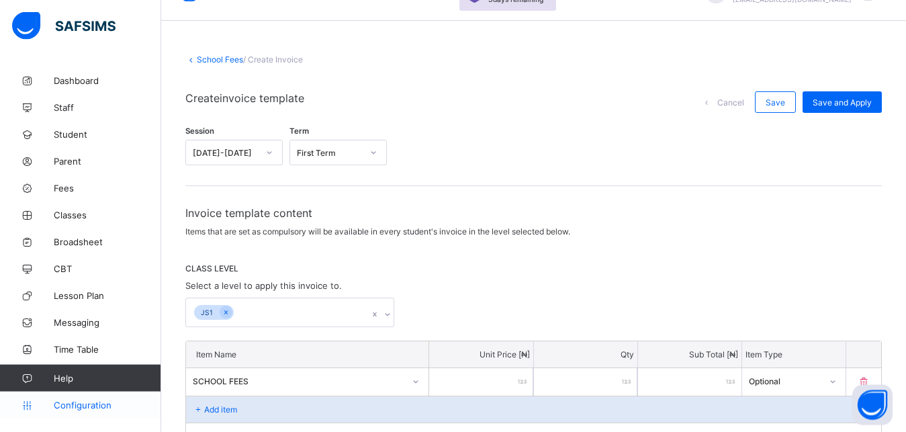
click at [87, 405] on span "Configuration" at bounding box center [107, 404] width 107 height 11
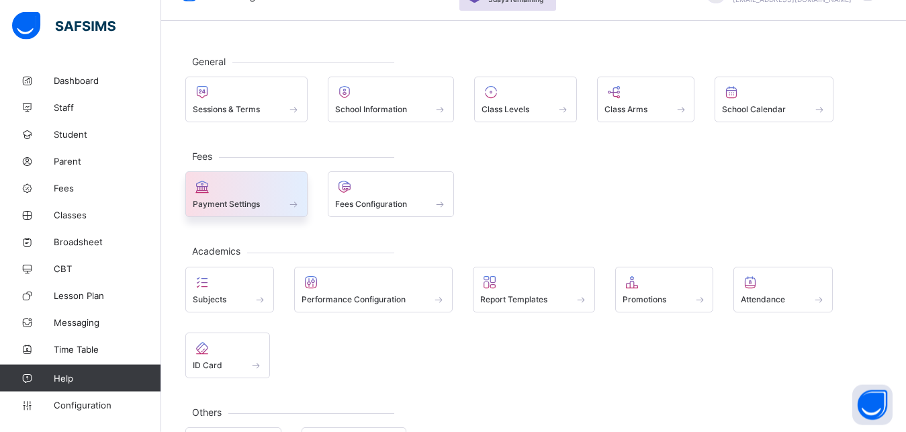
click at [254, 191] on div at bounding box center [246, 187] width 107 height 16
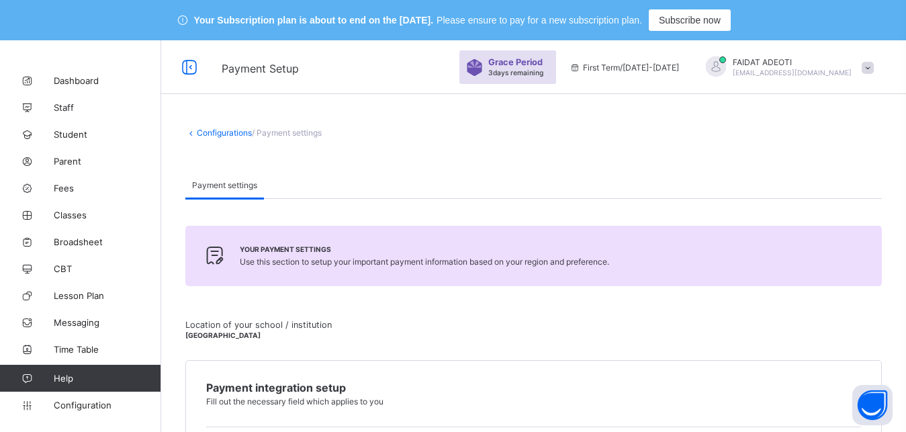
scroll to position [699, 0]
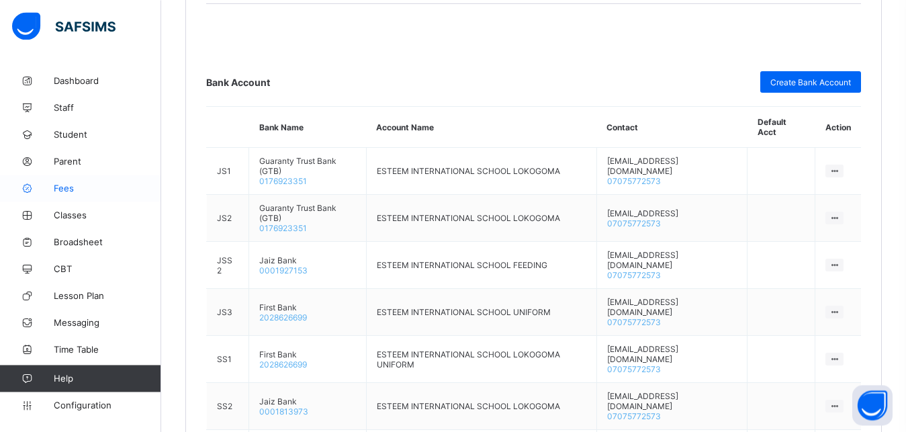
click at [101, 185] on span "Fees" at bounding box center [107, 188] width 107 height 11
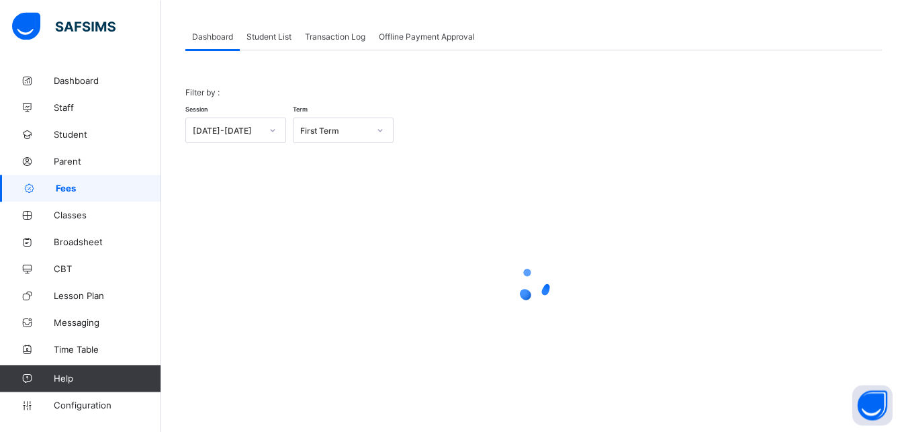
scroll to position [105, 0]
click at [287, 37] on span "Student List" at bounding box center [268, 37] width 45 height 10
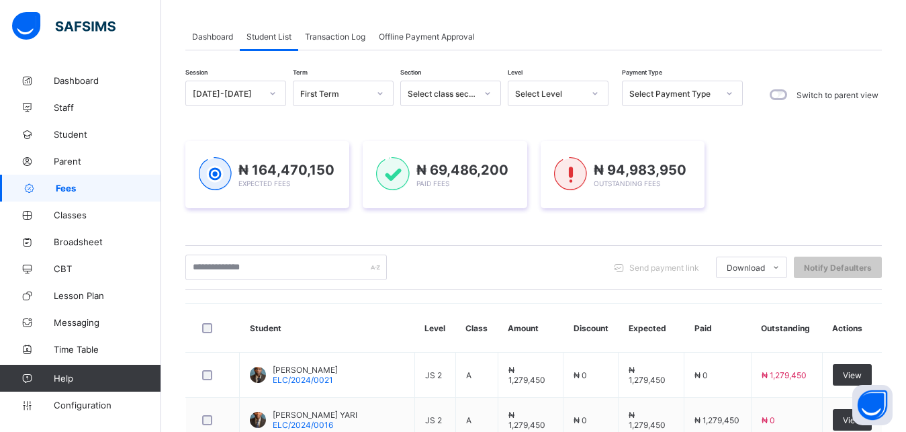
click at [593, 93] on icon at bounding box center [595, 93] width 8 height 13
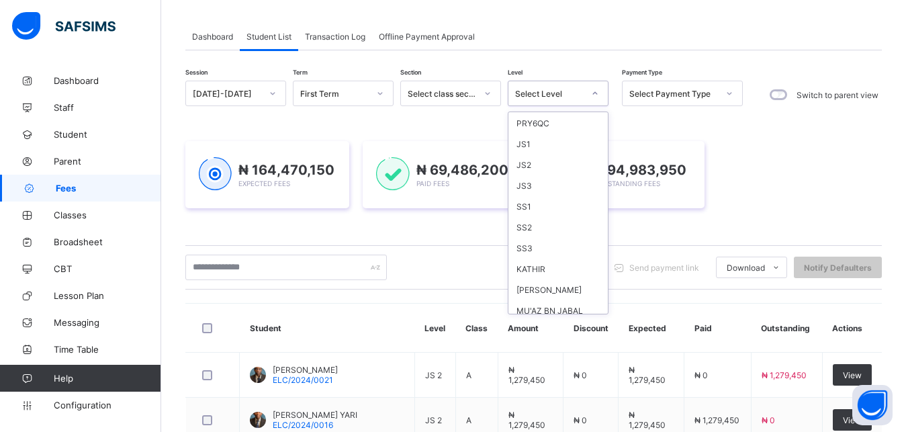
scroll to position [173, 0]
click at [544, 151] on div "JS1" at bounding box center [557, 158] width 99 height 21
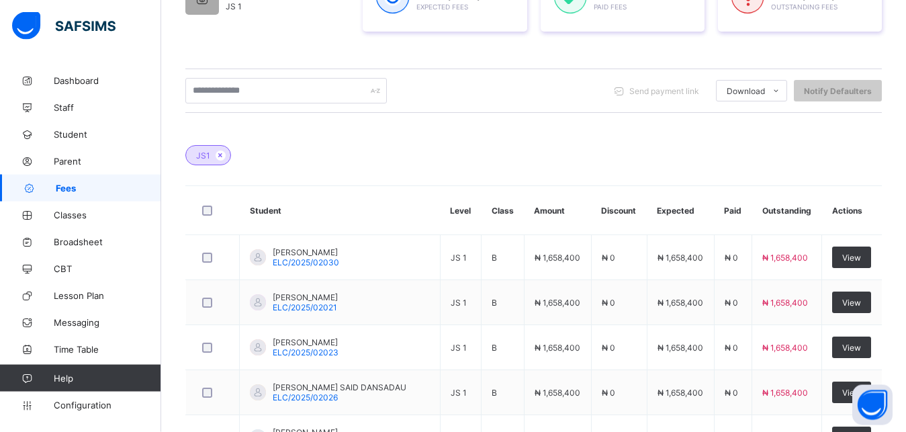
scroll to position [287, 0]
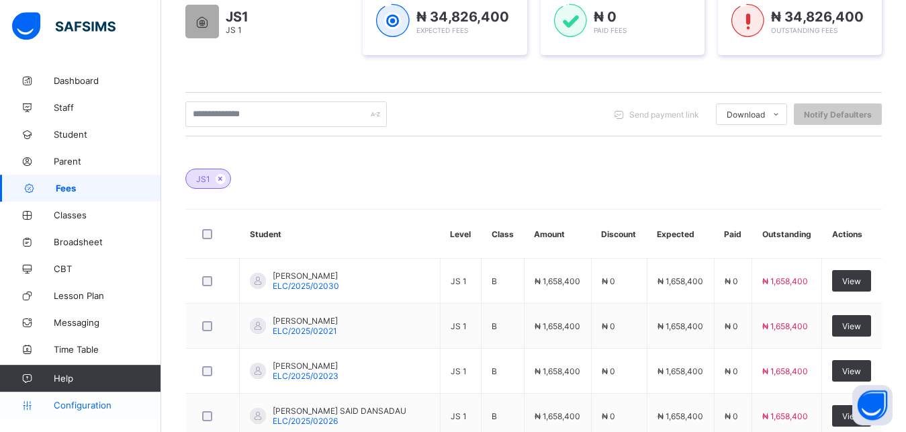
click at [79, 407] on span "Configuration" at bounding box center [107, 404] width 107 height 11
